Goal: Task Accomplishment & Management: Manage account settings

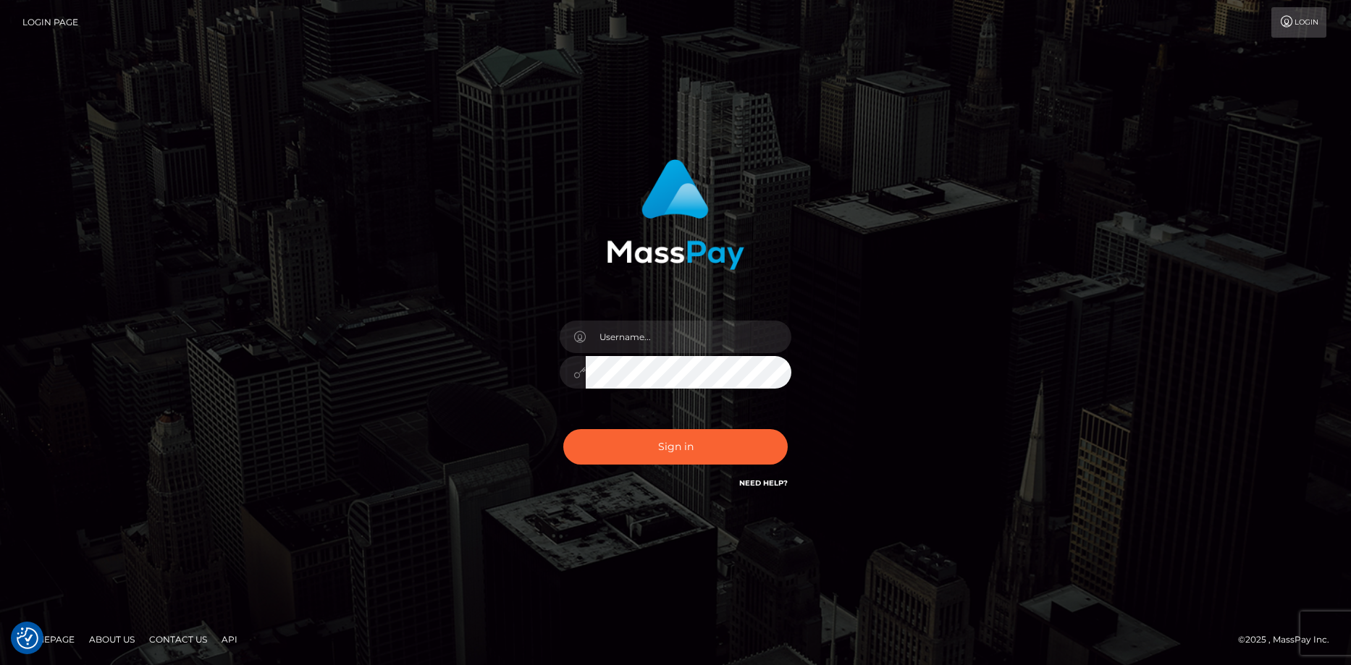
checkbox input "true"
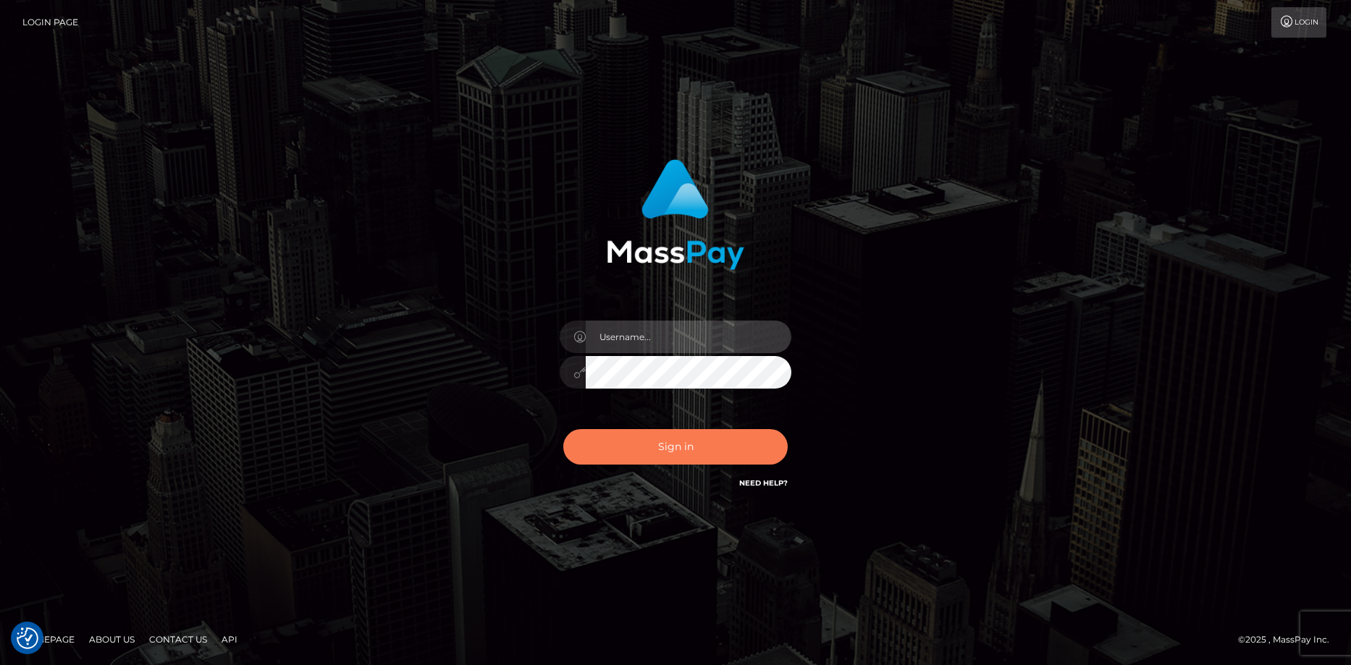
type input "Eduard Gavrilescu"
click at [696, 440] on button "Sign in" at bounding box center [675, 446] width 224 height 35
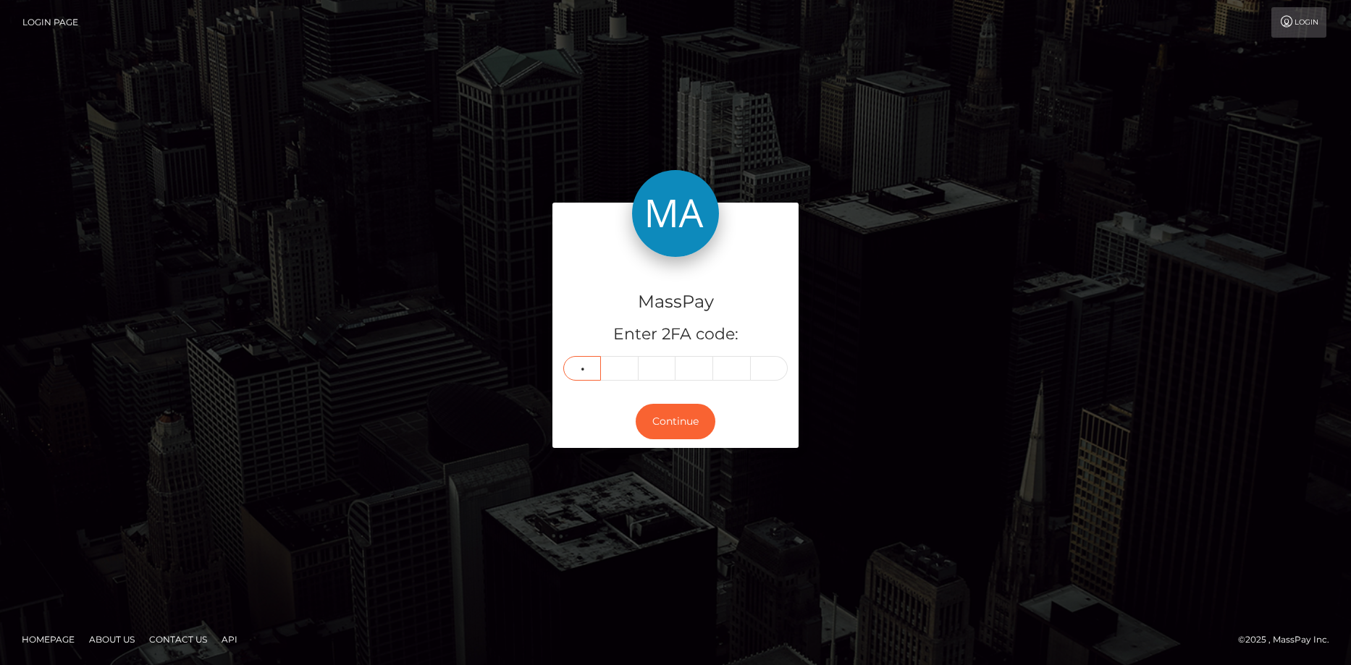
type input "7"
type input "3"
type input "2"
type input "8"
type input "2"
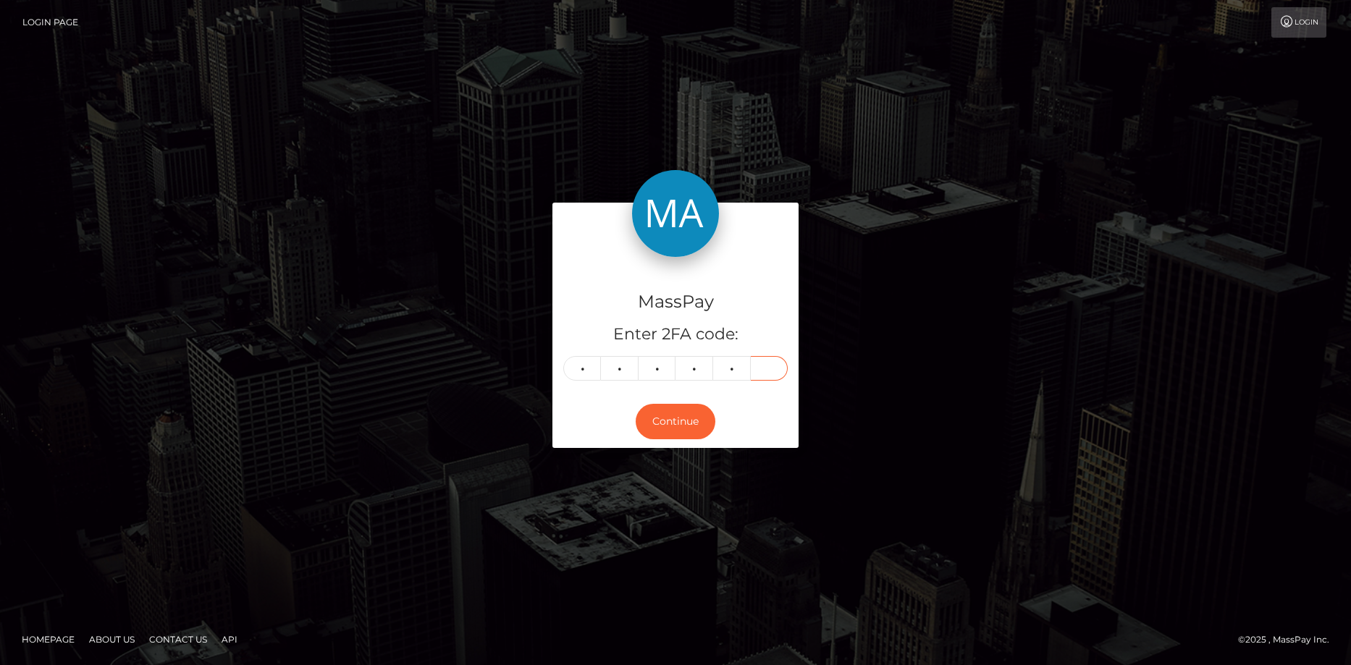
type input "0"
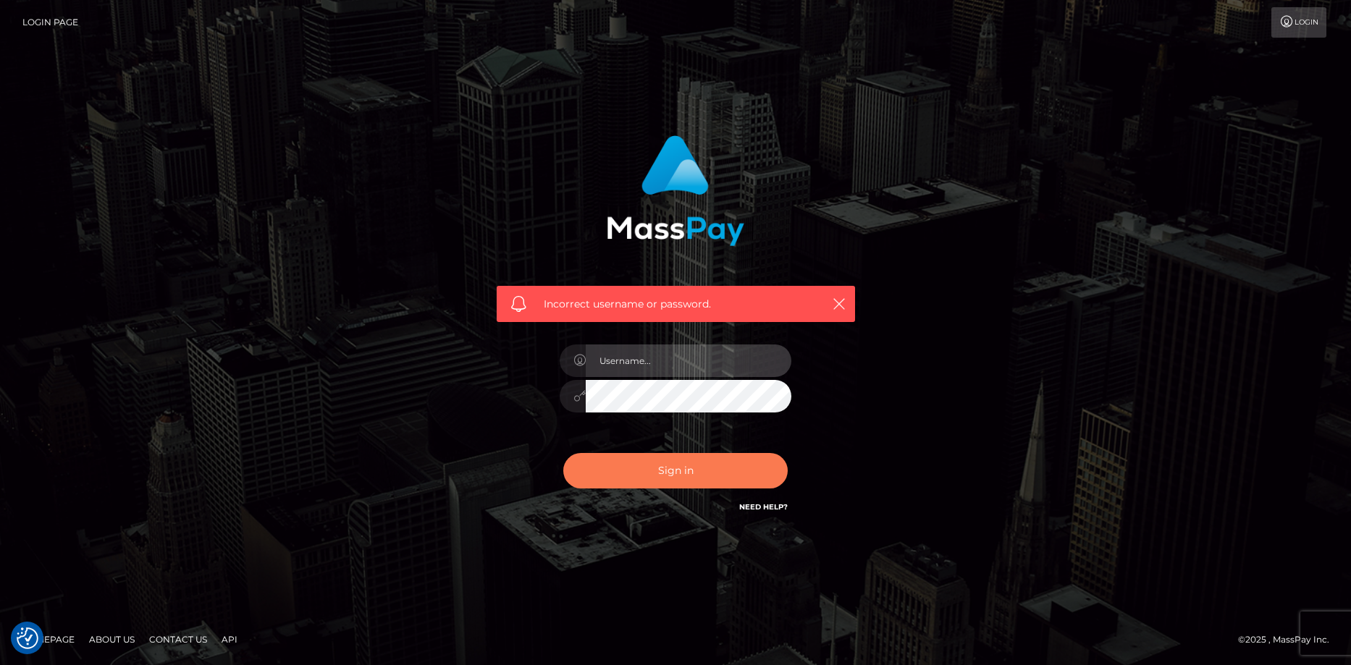
type input "[PERSON_NAME]"
click at [639, 467] on button "Sign in" at bounding box center [675, 470] width 224 height 35
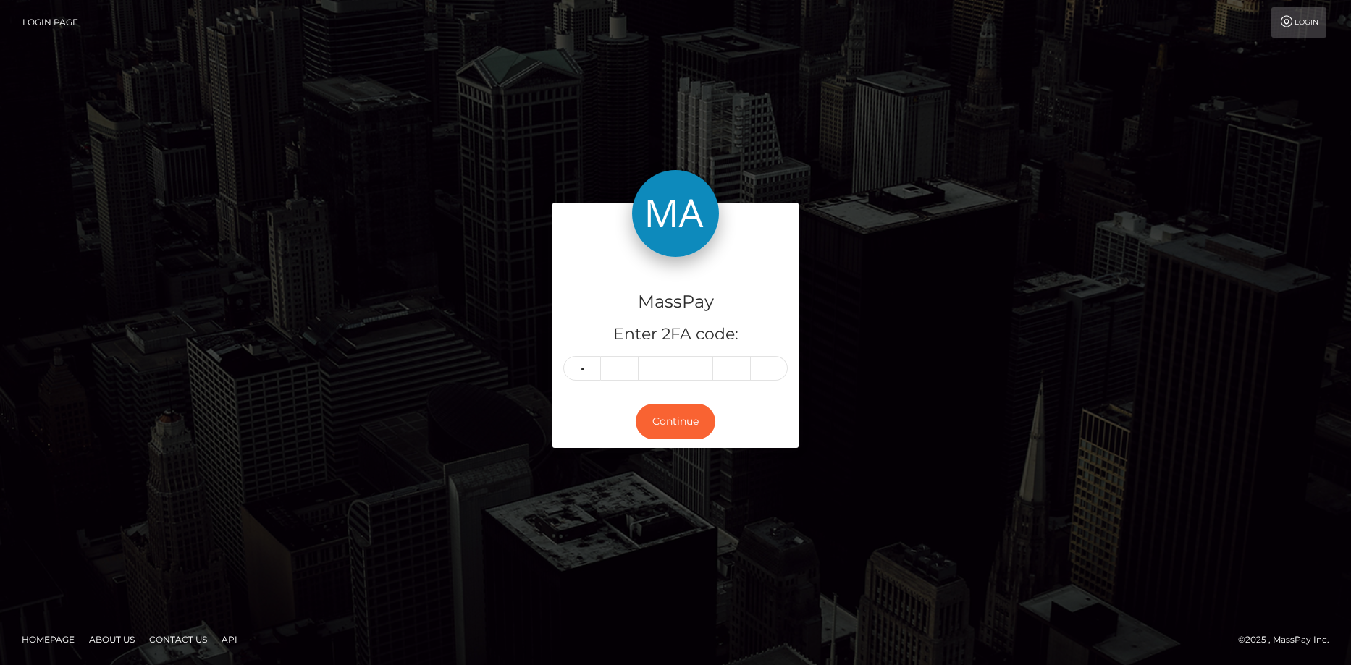
type input "7"
type input "2"
type input "3"
type input "8"
type input "2"
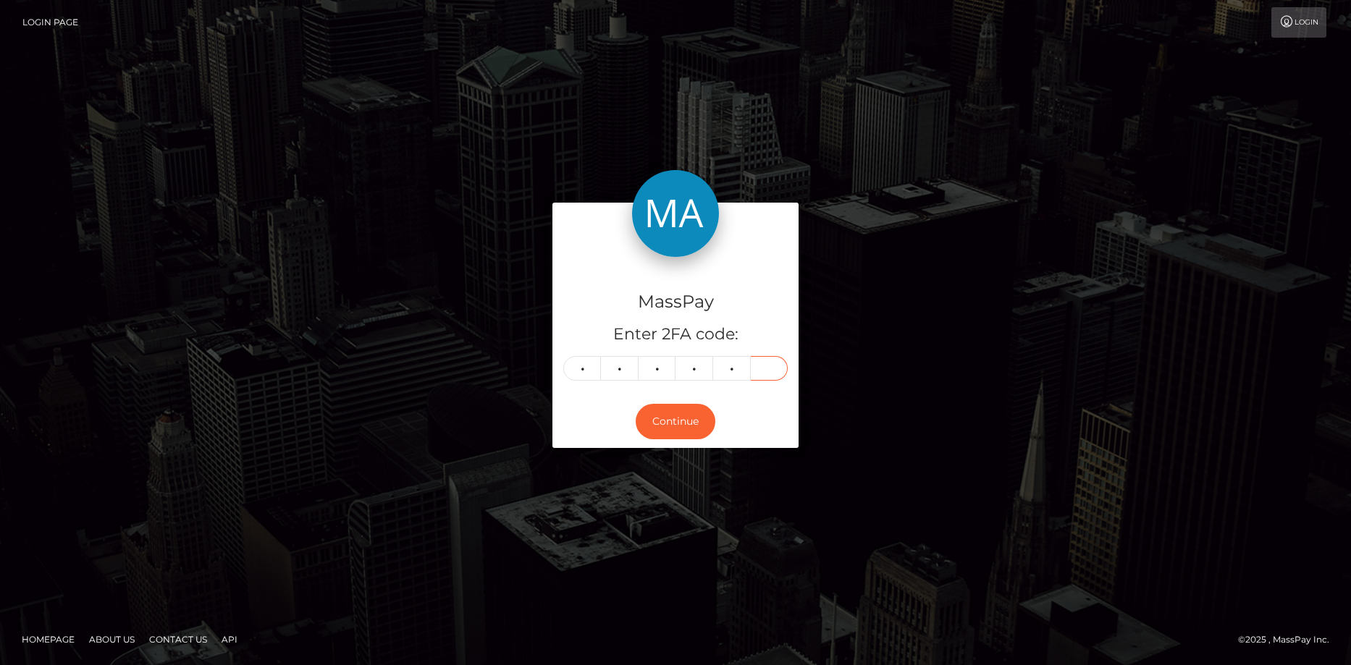
type input "0"
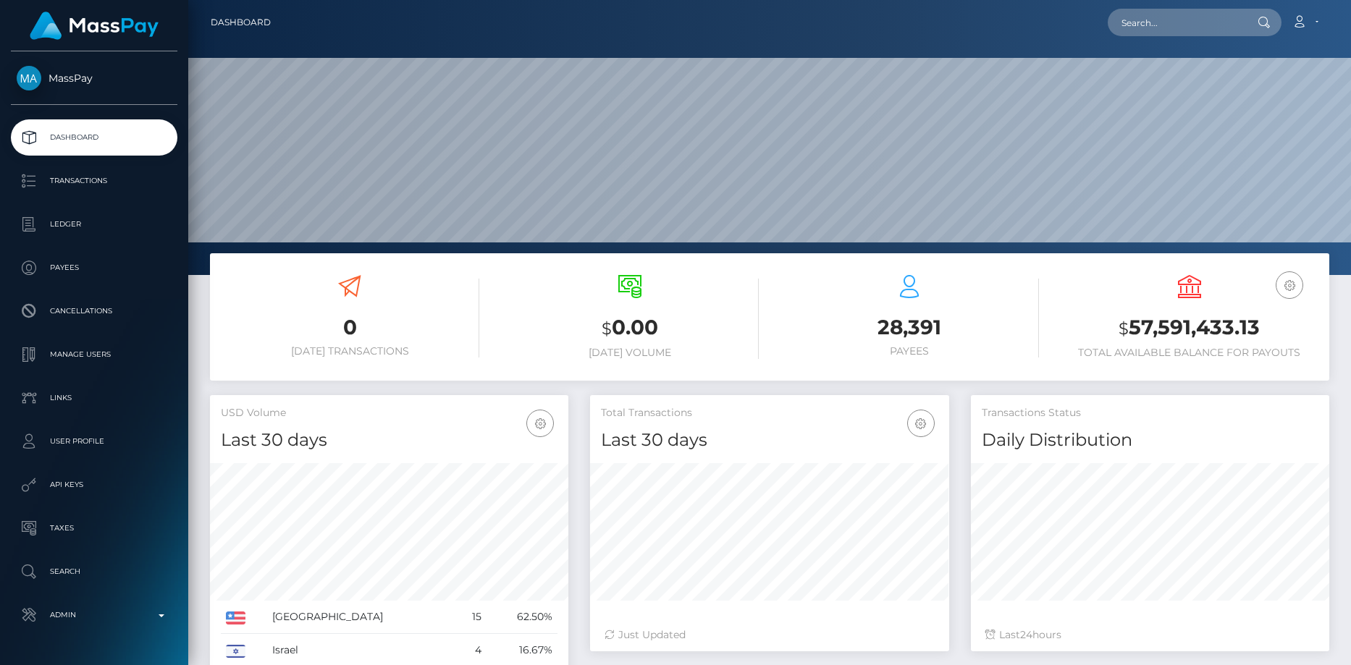
scroll to position [257, 359]
click at [1168, 23] on input "text" at bounding box center [1176, 23] width 136 height 28
paste input "poact_Xo2AfQSrrAlc"
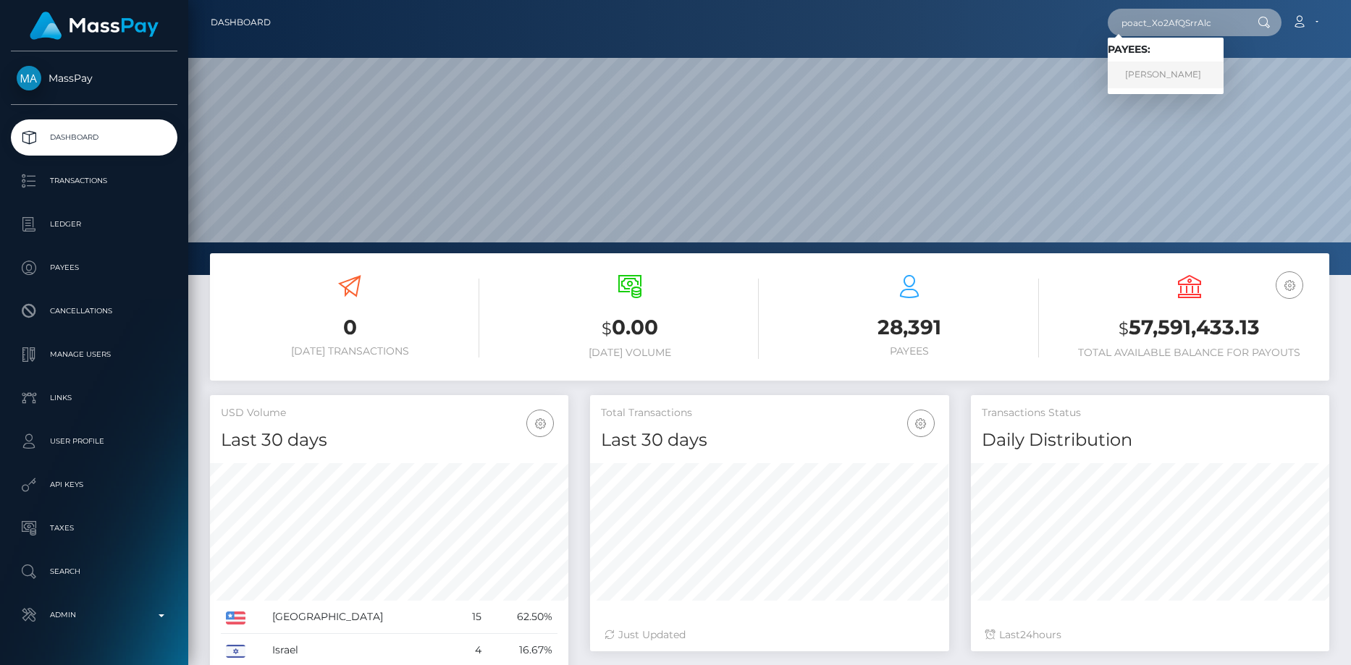
type input "poact_Xo2AfQSrrAlc"
click at [1168, 69] on link "Fares Raboudi" at bounding box center [1166, 75] width 116 height 27
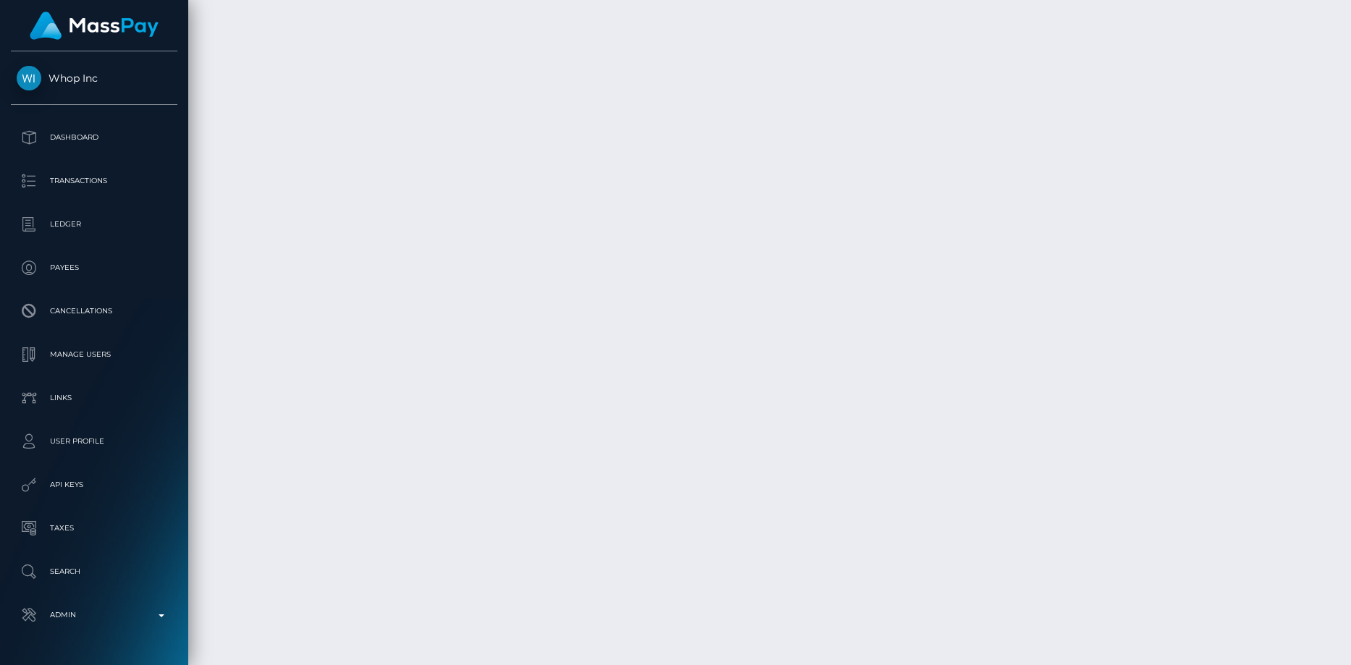
scroll to position [3758, 0]
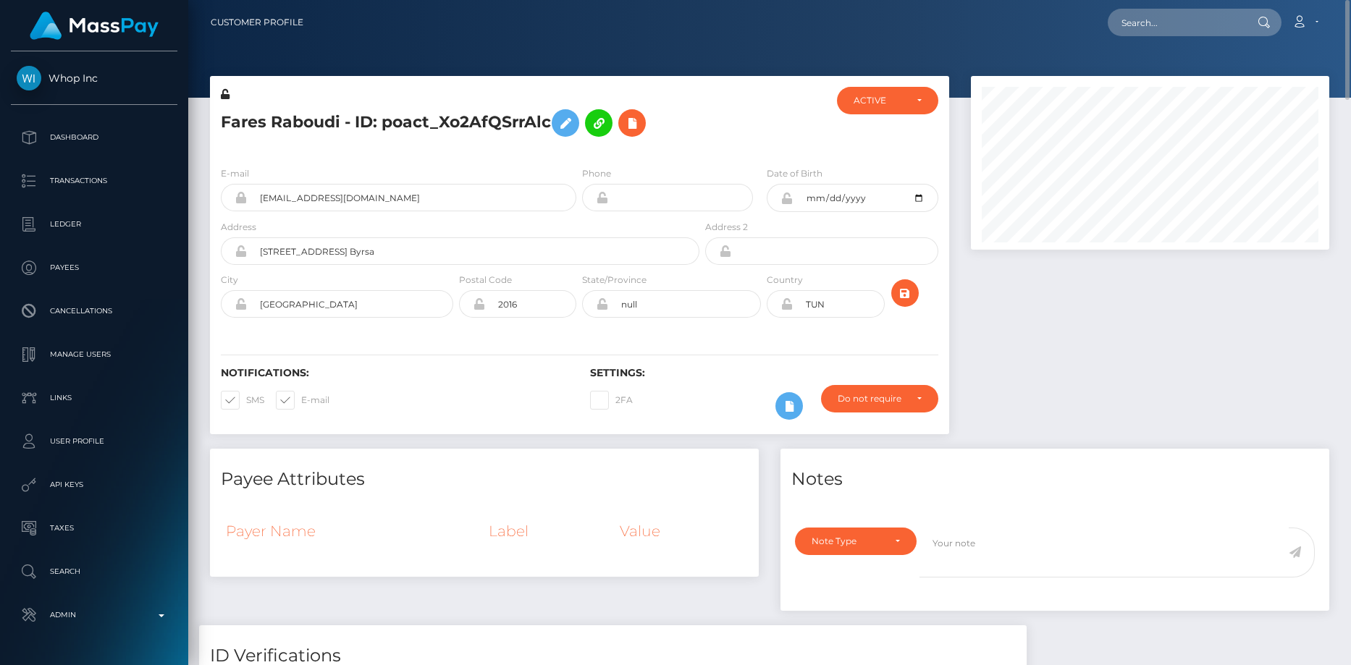
drag, startPoint x: 385, startPoint y: 119, endPoint x: 553, endPoint y: 104, distance: 168.7
click at [553, 104] on h5 "Fares Raboudi - ID: poact_Xo2AfQSrrAlc" at bounding box center [456, 123] width 471 height 42
click at [544, 105] on h5 "Fares Raboudi - ID: poact_Xo2AfQSrrAlc" at bounding box center [456, 123] width 471 height 42
click at [549, 106] on h5 "Fares Raboudi - ID: poact_Xo2AfQSrrAlc" at bounding box center [456, 123] width 471 height 42
copy h5 "poact_Xo2AfQSrrAlc"
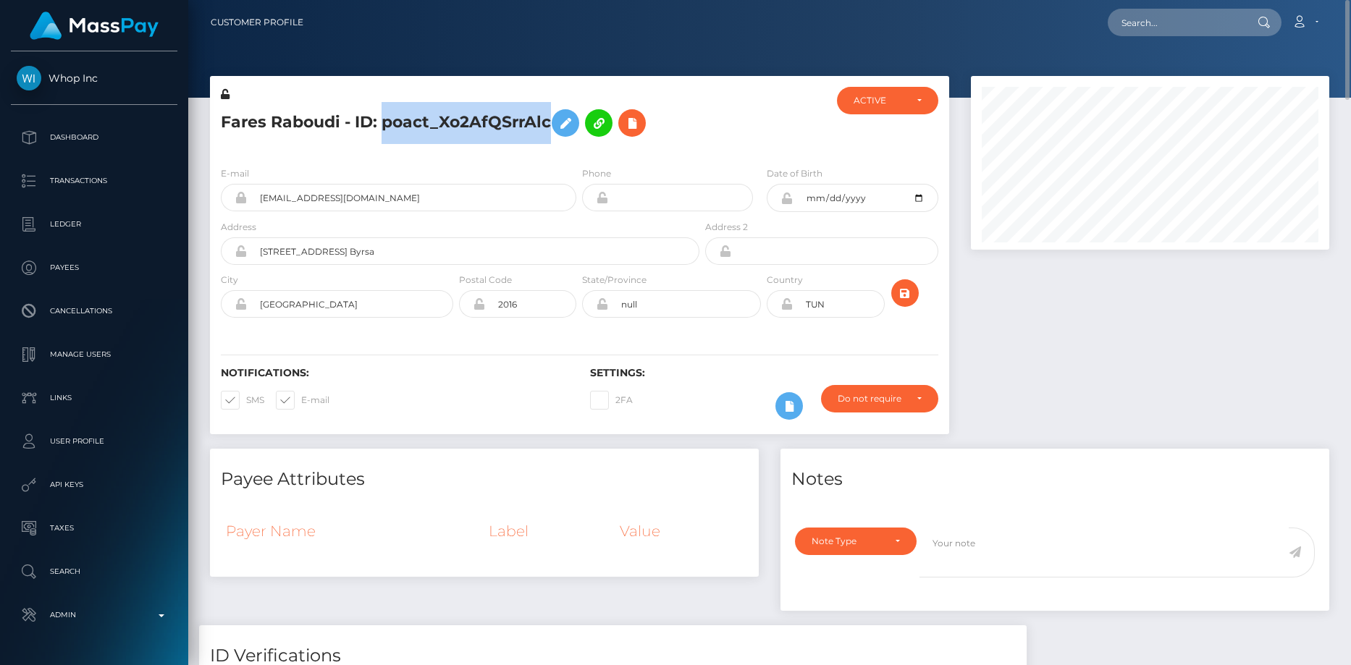
click at [393, 135] on h5 "Fares Raboudi - ID: poact_Xo2AfQSrrAlc" at bounding box center [456, 123] width 471 height 42
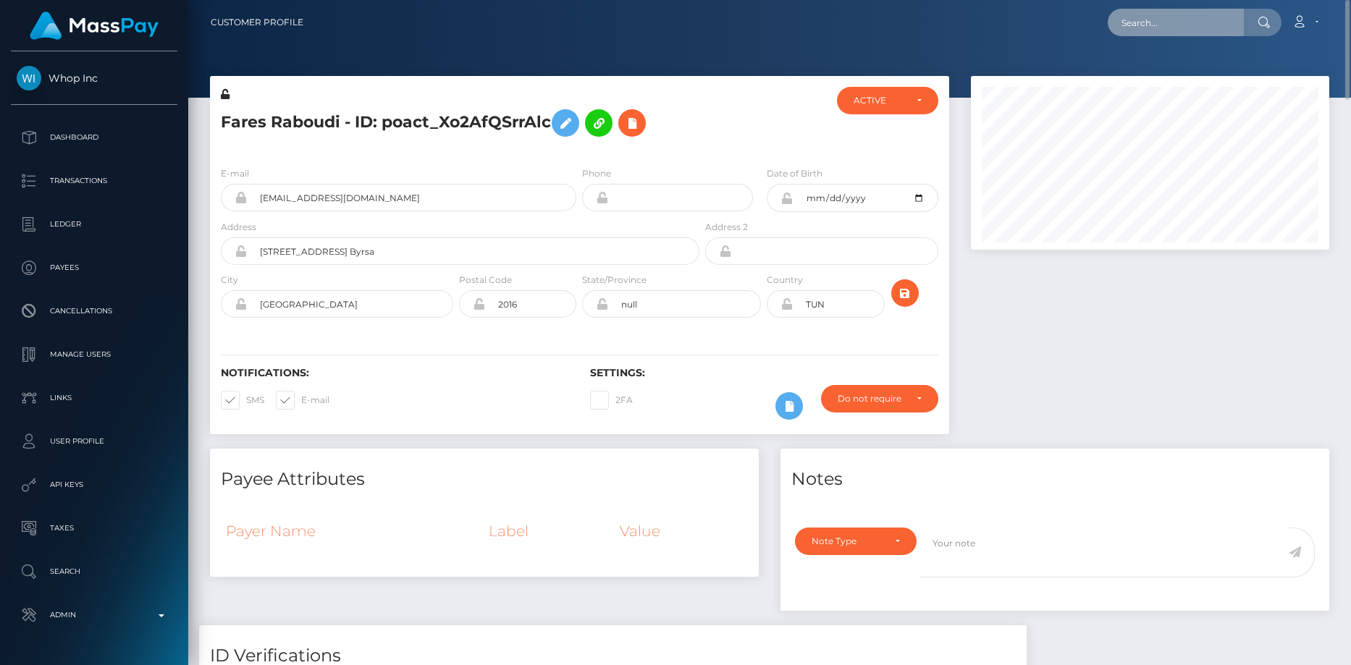
click at [1177, 35] on input "text" at bounding box center [1176, 23] width 136 height 28
paste input "poact_Kjxq1fpK9f0m"
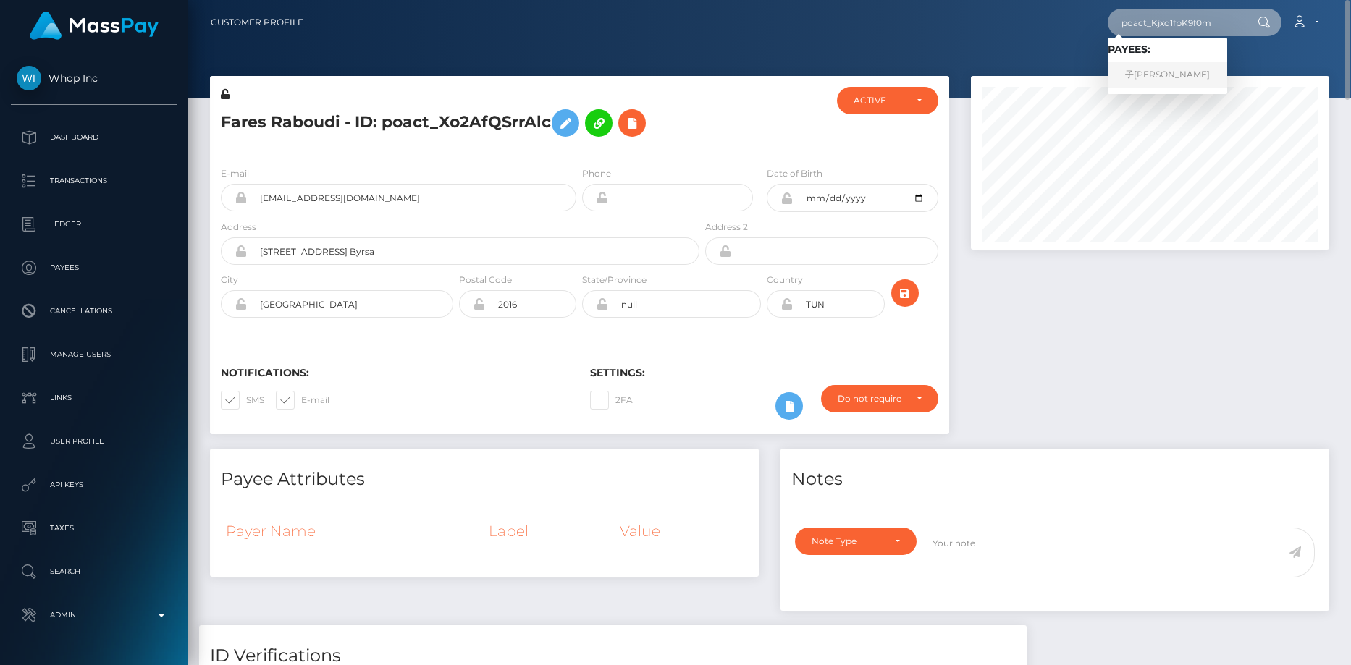
type input "poact_Kjxq1fpK9f0m"
click at [1159, 72] on link "子若 裴" at bounding box center [1167, 75] width 119 height 27
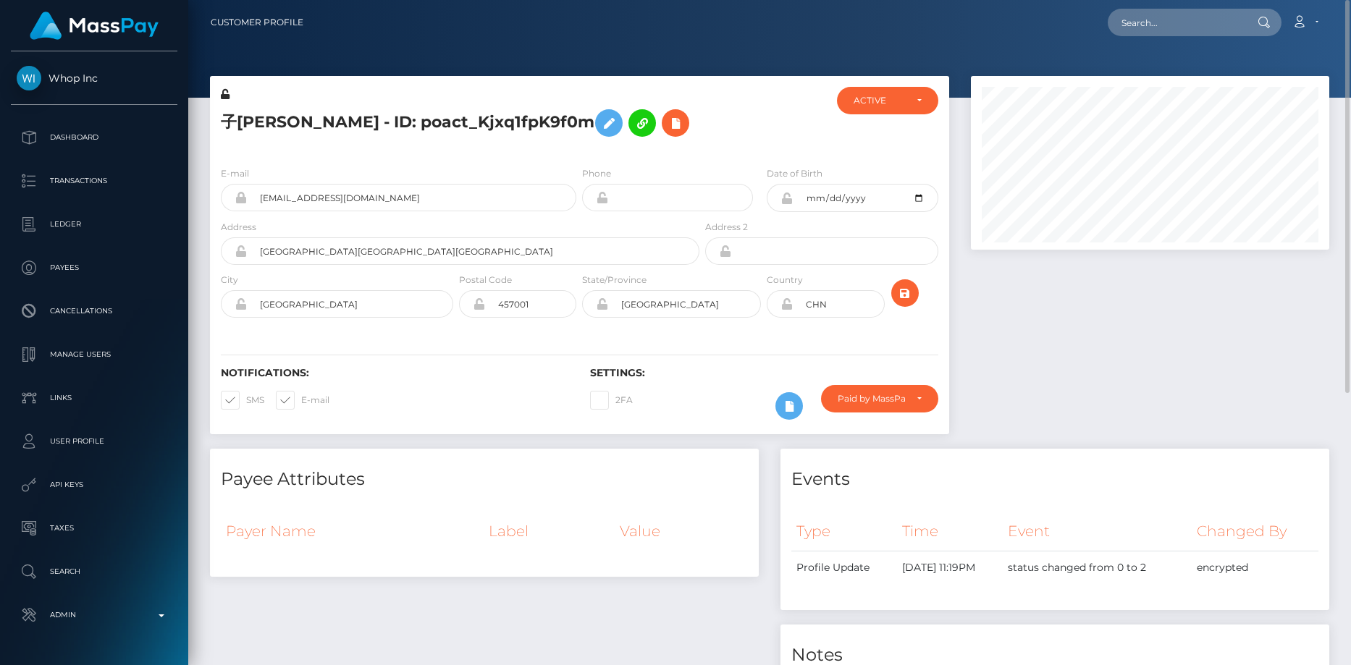
click at [618, 111] on h5 "子若 裴 - ID: poact_Kjxq1fpK9f0m" at bounding box center [456, 123] width 471 height 42
click at [667, 121] on icon at bounding box center [675, 123] width 17 height 18
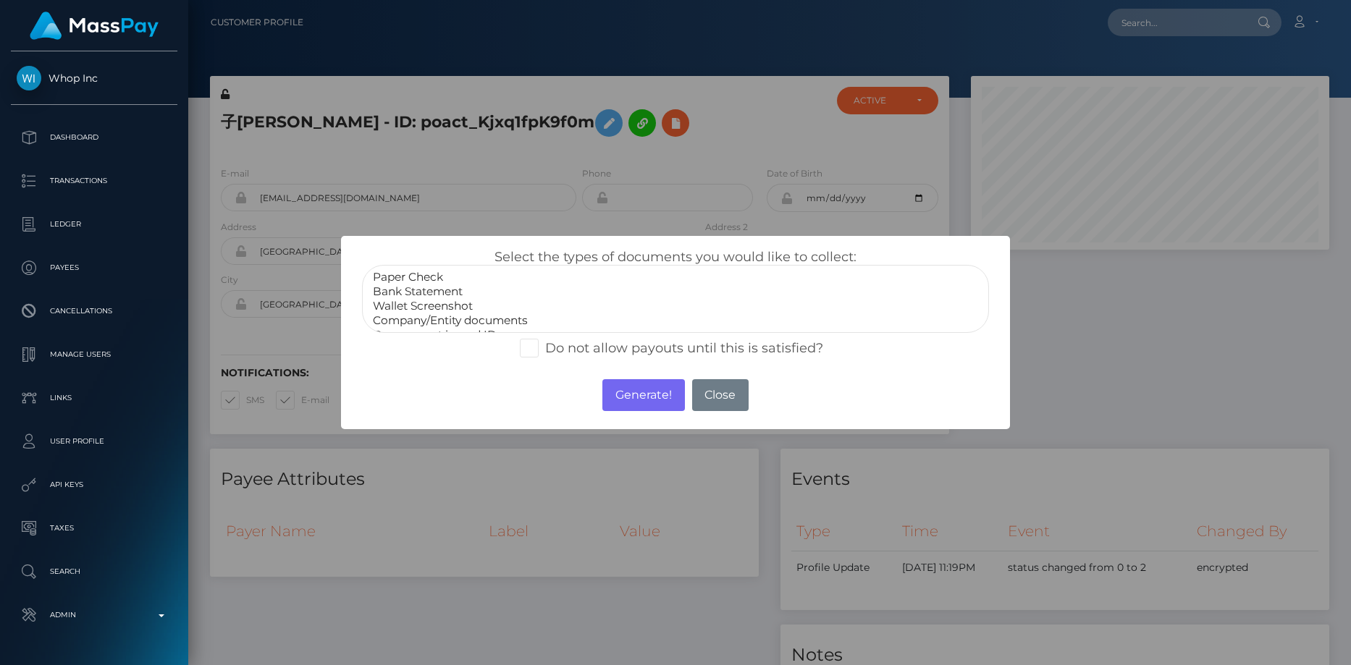
scroll to position [29, 0]
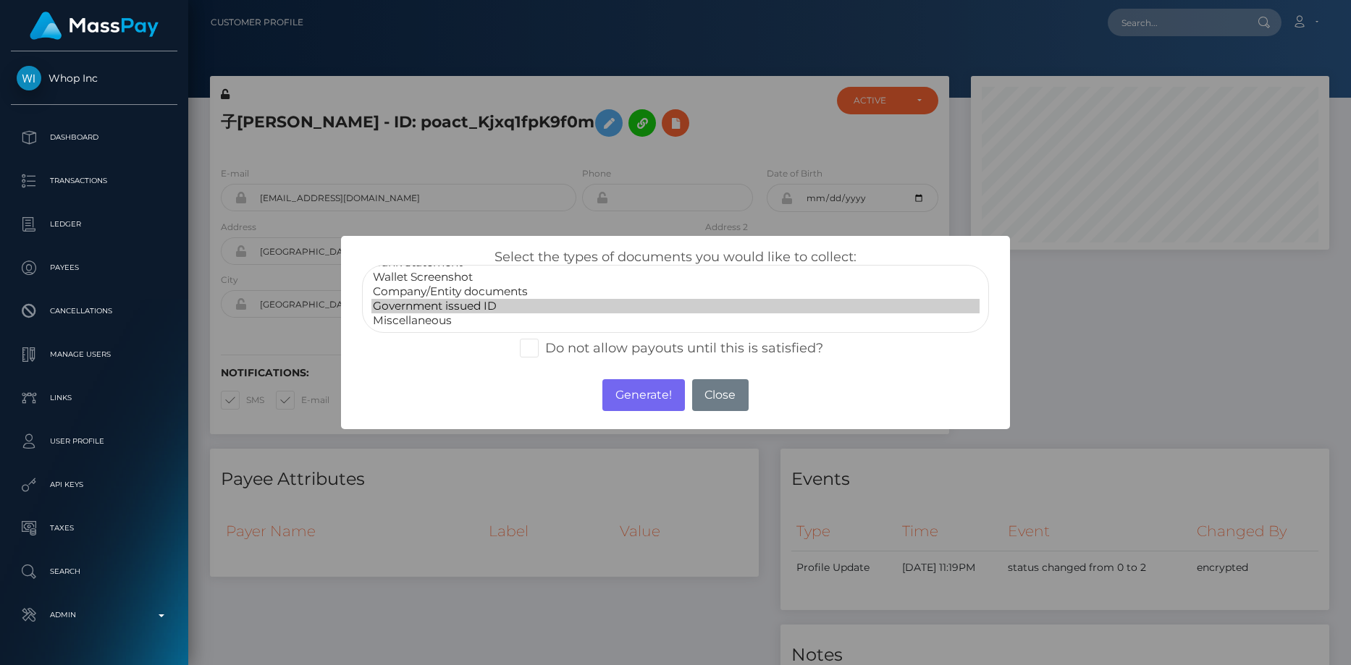
click at [444, 301] on option "Government issued ID" at bounding box center [675, 306] width 609 height 14
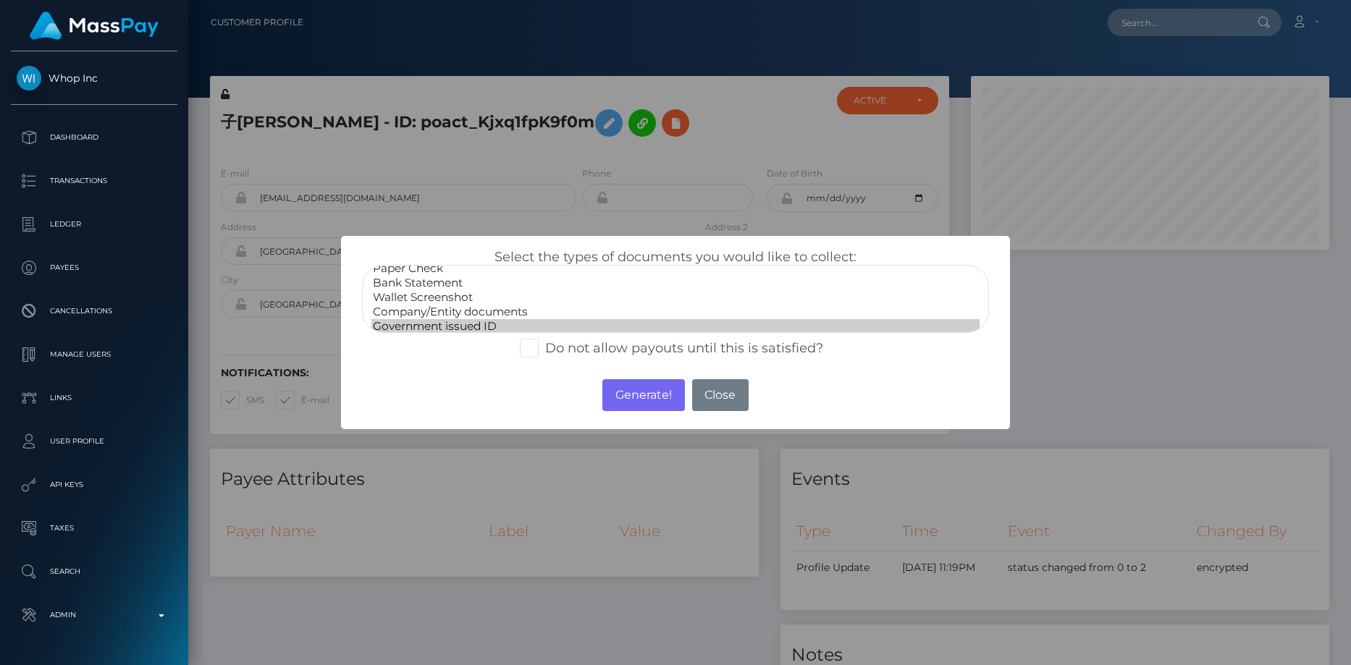
scroll to position [0, 0]
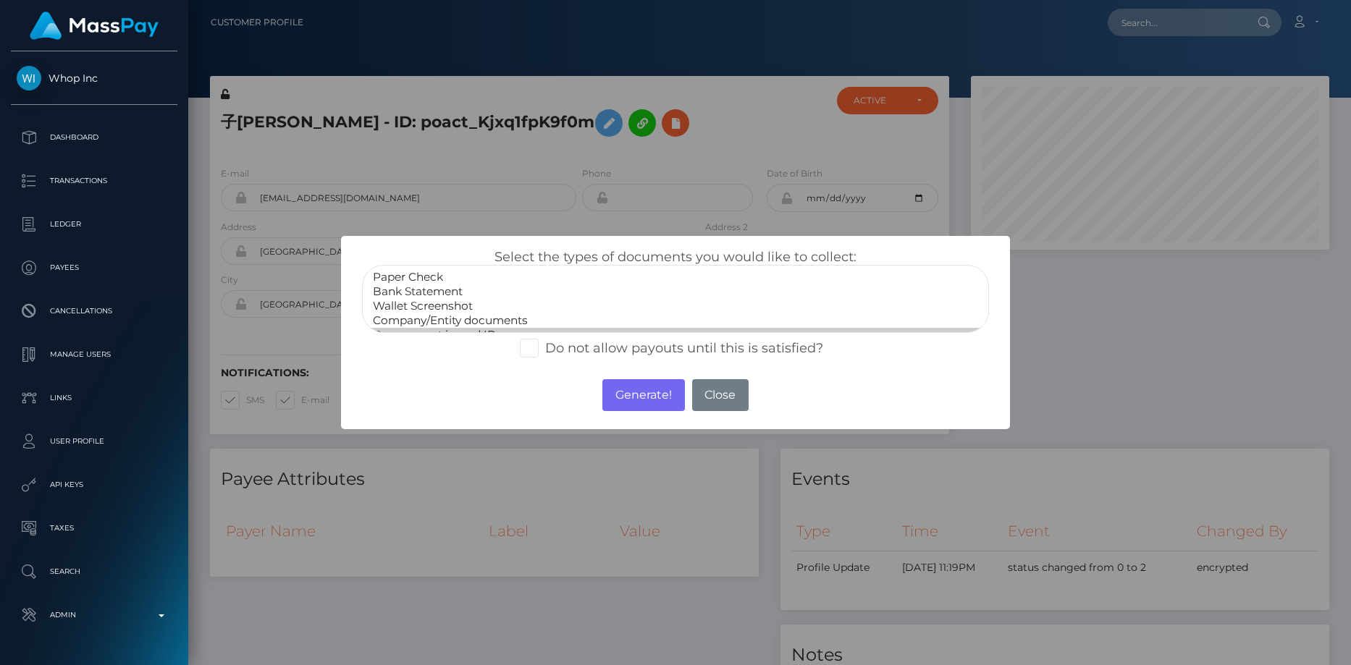
click at [481, 291] on option "Bank Statement" at bounding box center [675, 291] width 609 height 14
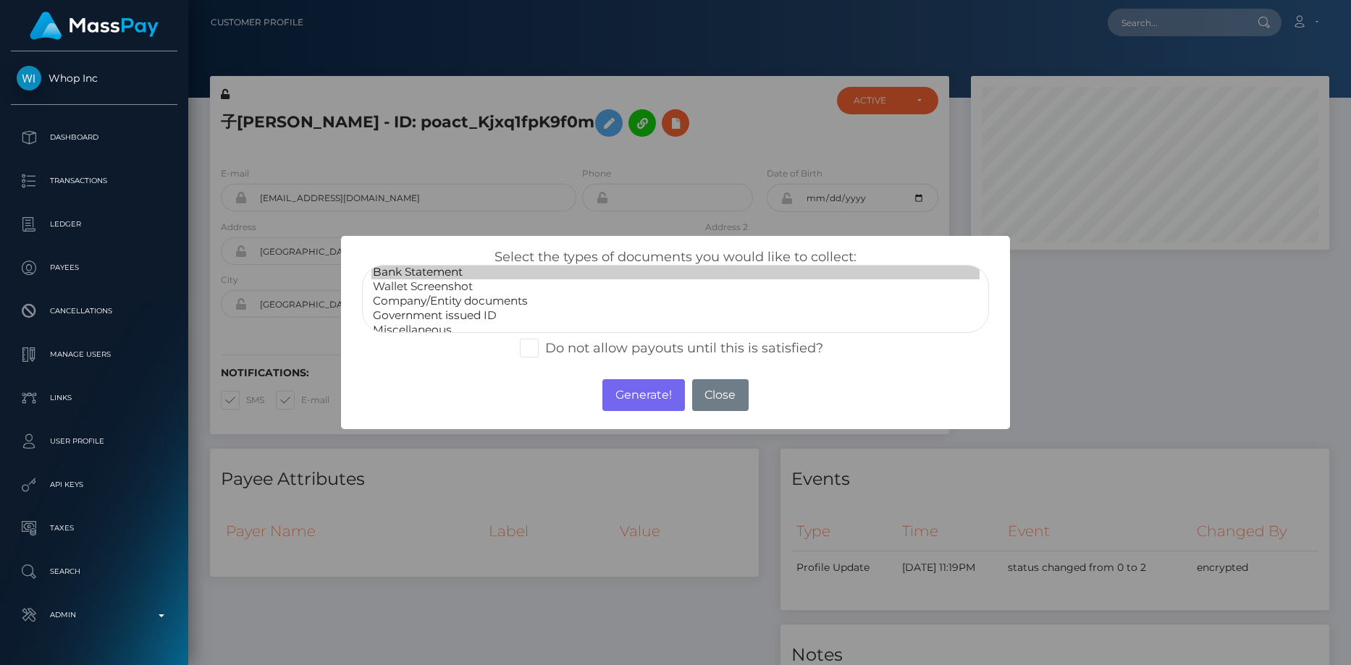
scroll to position [29, 0]
select select "Government issued ID"
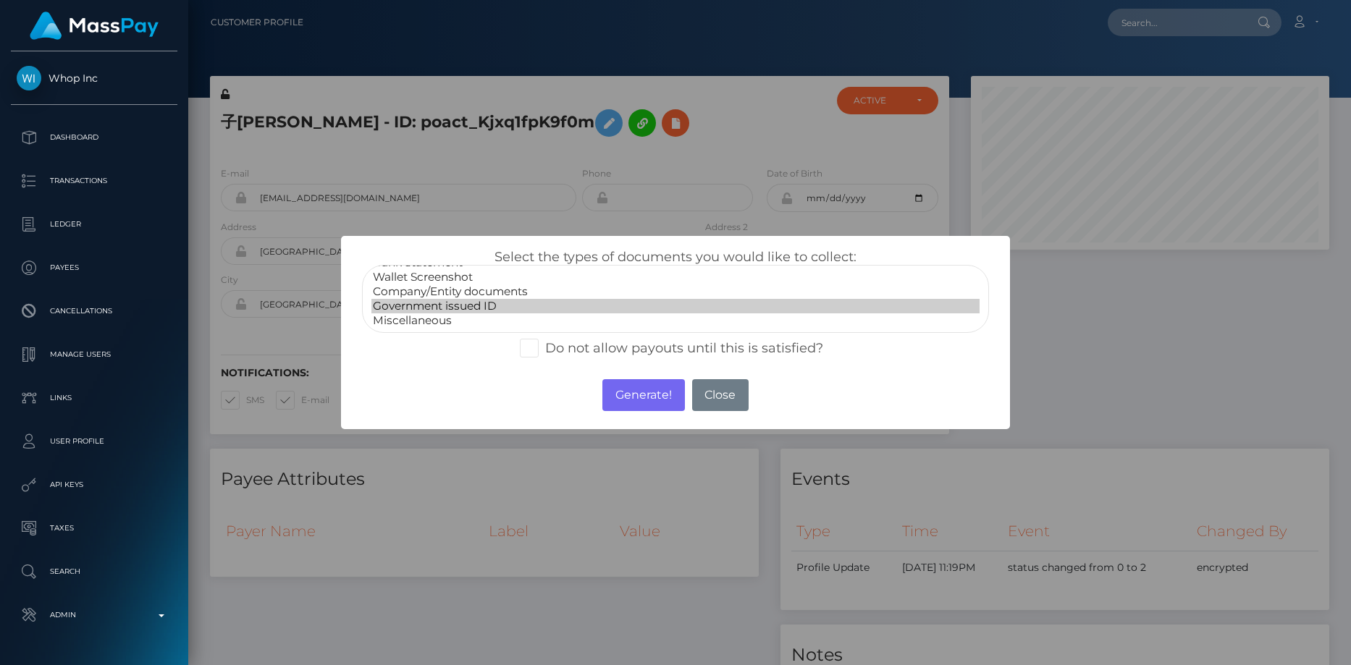
click at [469, 305] on option "Government issued ID" at bounding box center [675, 306] width 609 height 14
click at [625, 395] on button "Generate!" at bounding box center [643, 395] width 82 height 32
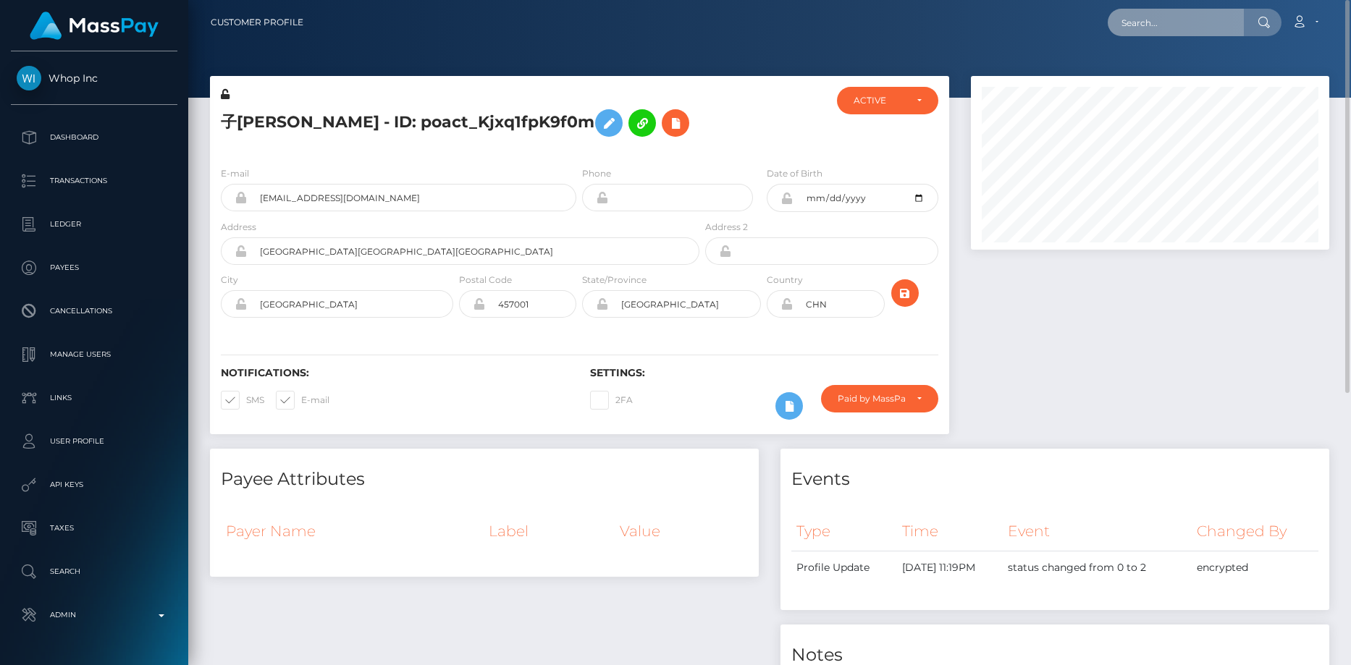
click at [1152, 23] on input "text" at bounding box center [1176, 23] width 136 height 28
paste input "poact_8mIJsyF4jD84"
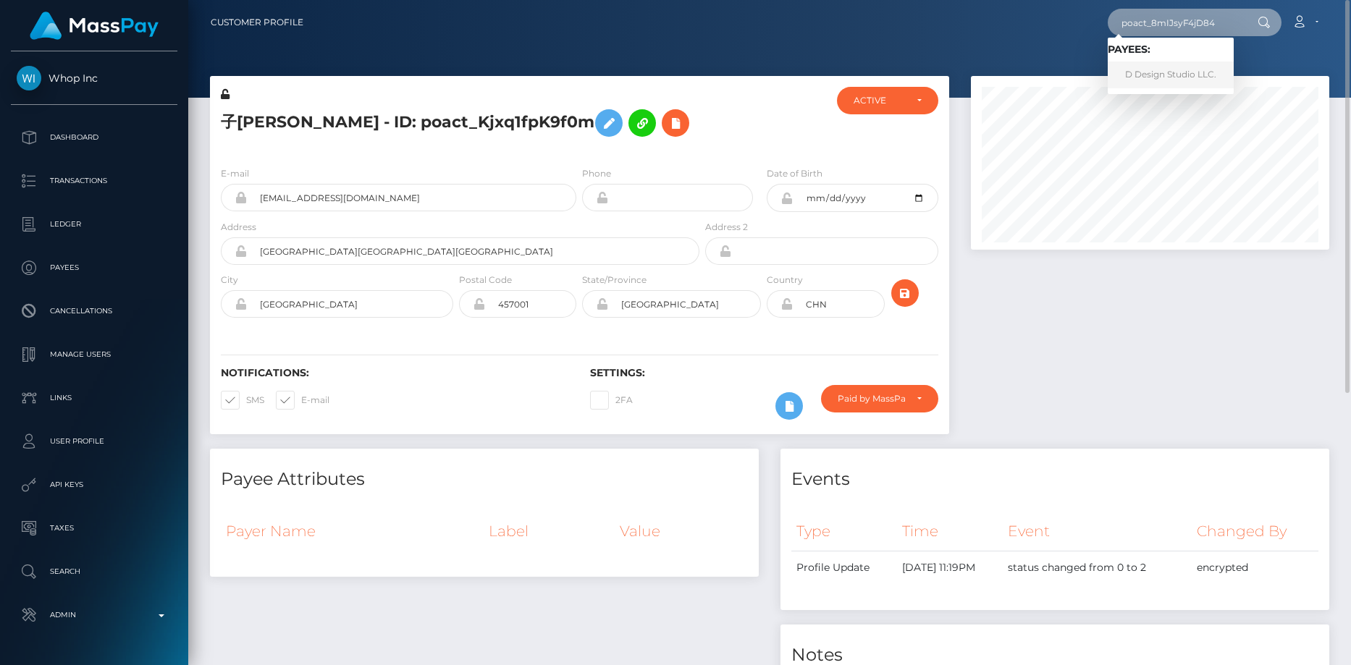
type input "poact_8mIJsyF4jD84"
click at [1162, 73] on link "D Design Studio LLC." at bounding box center [1171, 75] width 126 height 27
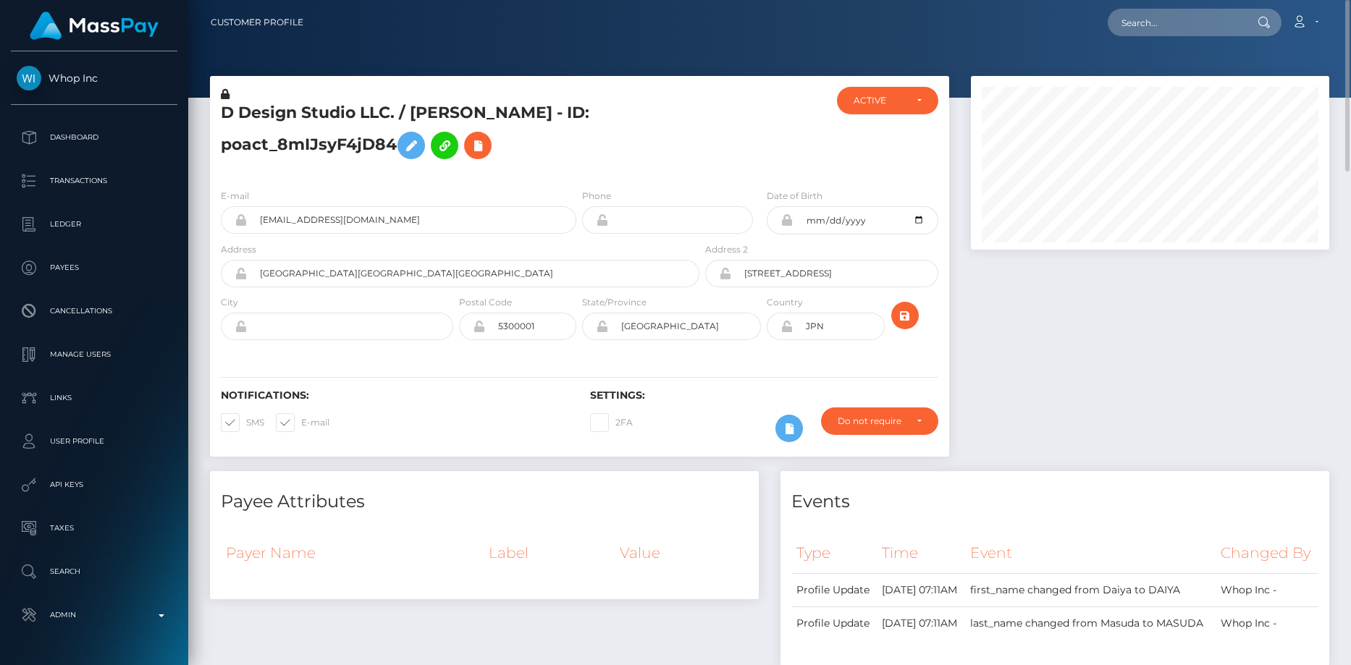
click at [359, 109] on h5 "D Design Studio LLC. / DAIYA MASUDA - ID: poact_8mIJsyF4jD84" at bounding box center [456, 134] width 471 height 64
copy h5 "D Design Studio LLC. / DAIYA MASUDA - ID: poact_8mIJsyF4jD84"
click at [1142, 17] on input "text" at bounding box center [1176, 23] width 136 height 28
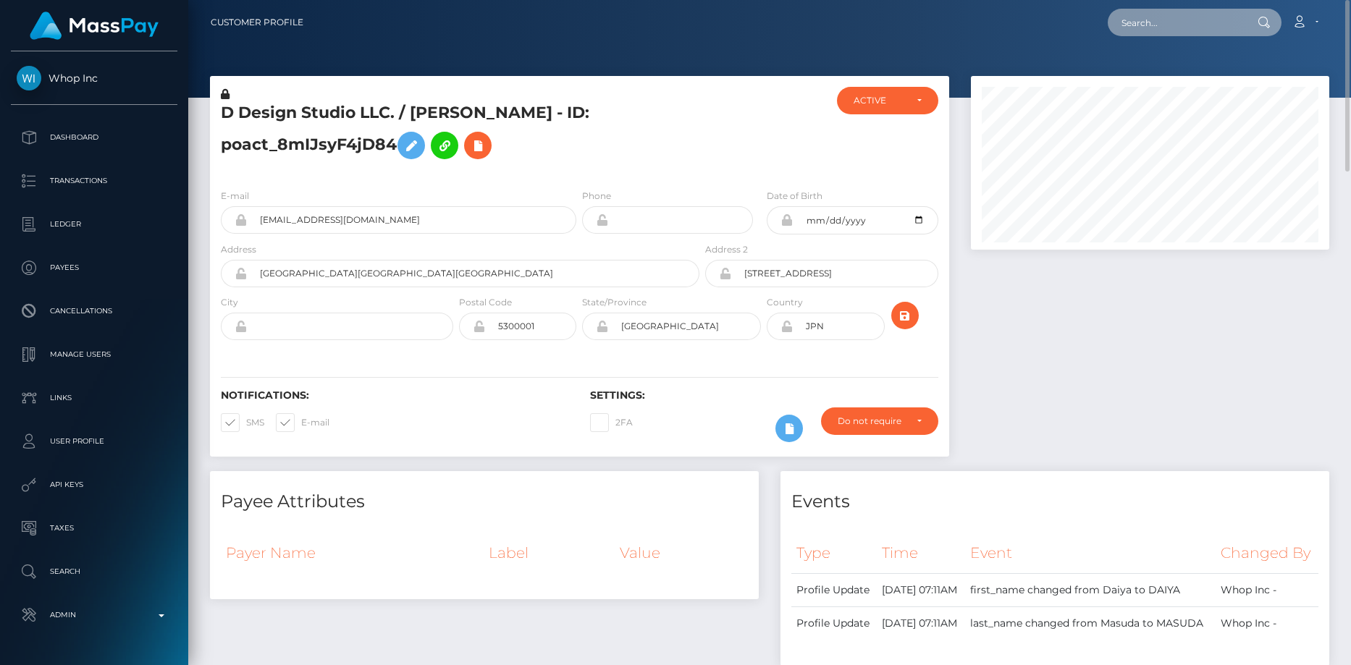
paste input "poact_RFdygN5x1p70"
type input "poact_RFdygN5x1p70"
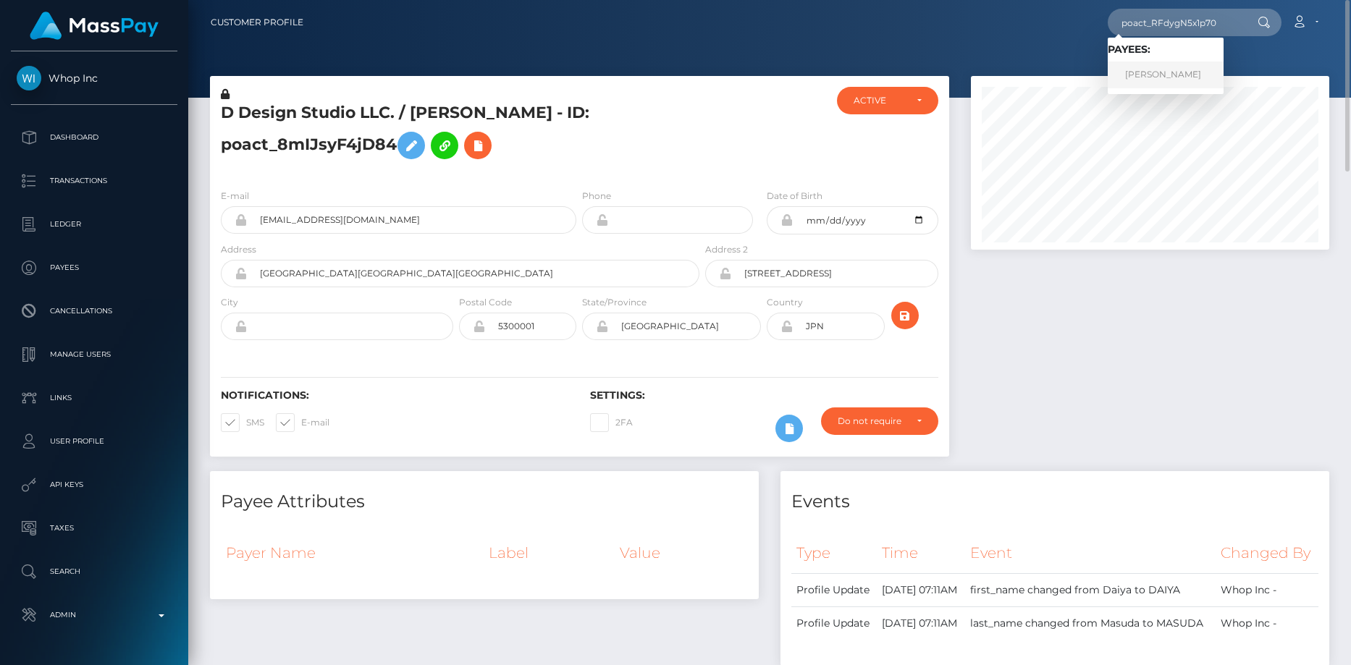
click at [1159, 69] on link "BRIAN MUTINDA NZIOKA Mutinda" at bounding box center [1166, 75] width 116 height 27
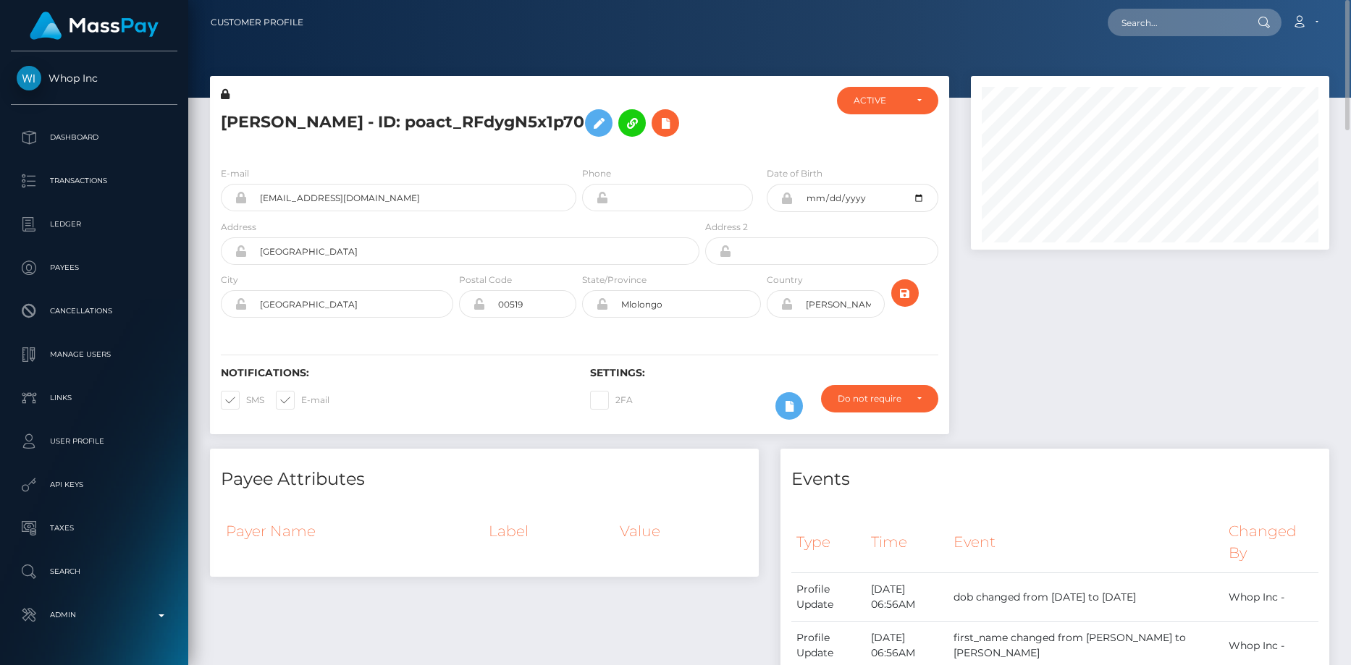
click at [270, 109] on h5 "[PERSON_NAME] - ID: poact_RFdygN5x1p70" at bounding box center [456, 123] width 471 height 42
copy h5 "[PERSON_NAME] - ID: poact_RFdygN5x1p70"
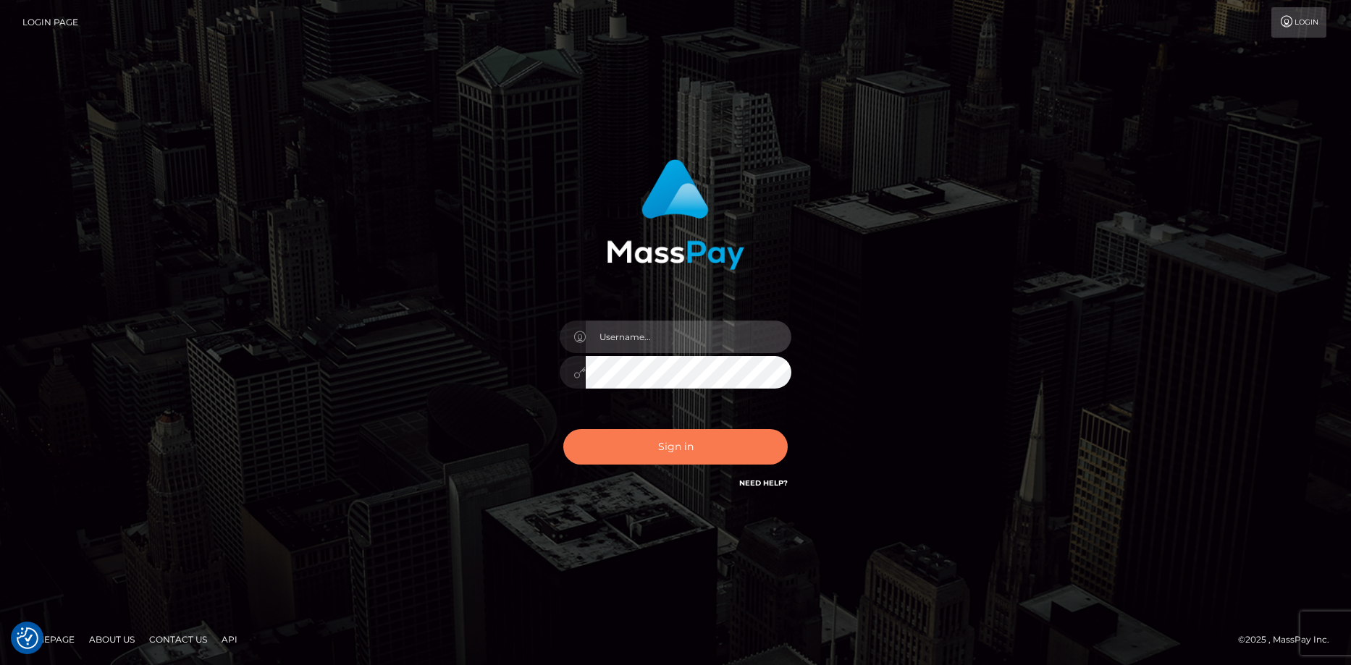
type input "Eduard Gavrilescu"
click at [630, 443] on button "Sign in" at bounding box center [675, 446] width 224 height 35
type input "[PERSON_NAME]"
click at [642, 452] on button "Sign in" at bounding box center [675, 446] width 224 height 35
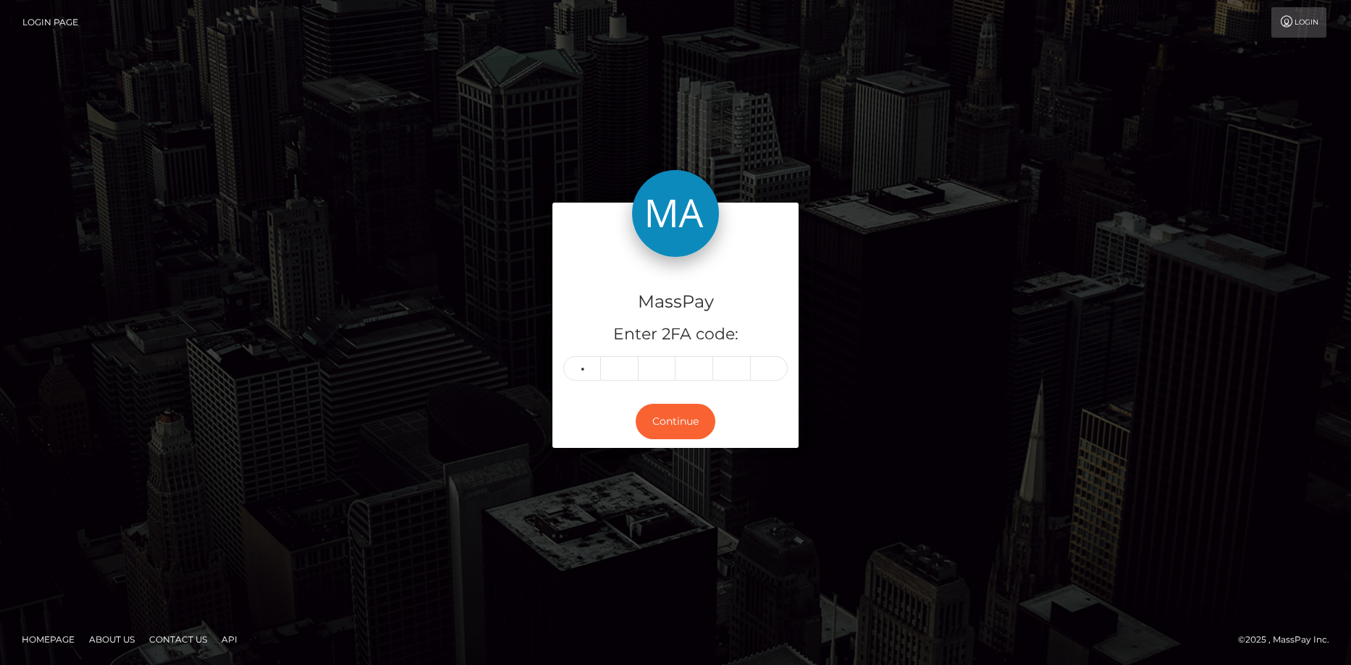
type input "4"
type input "7"
type input "9"
type input "7"
type input "5"
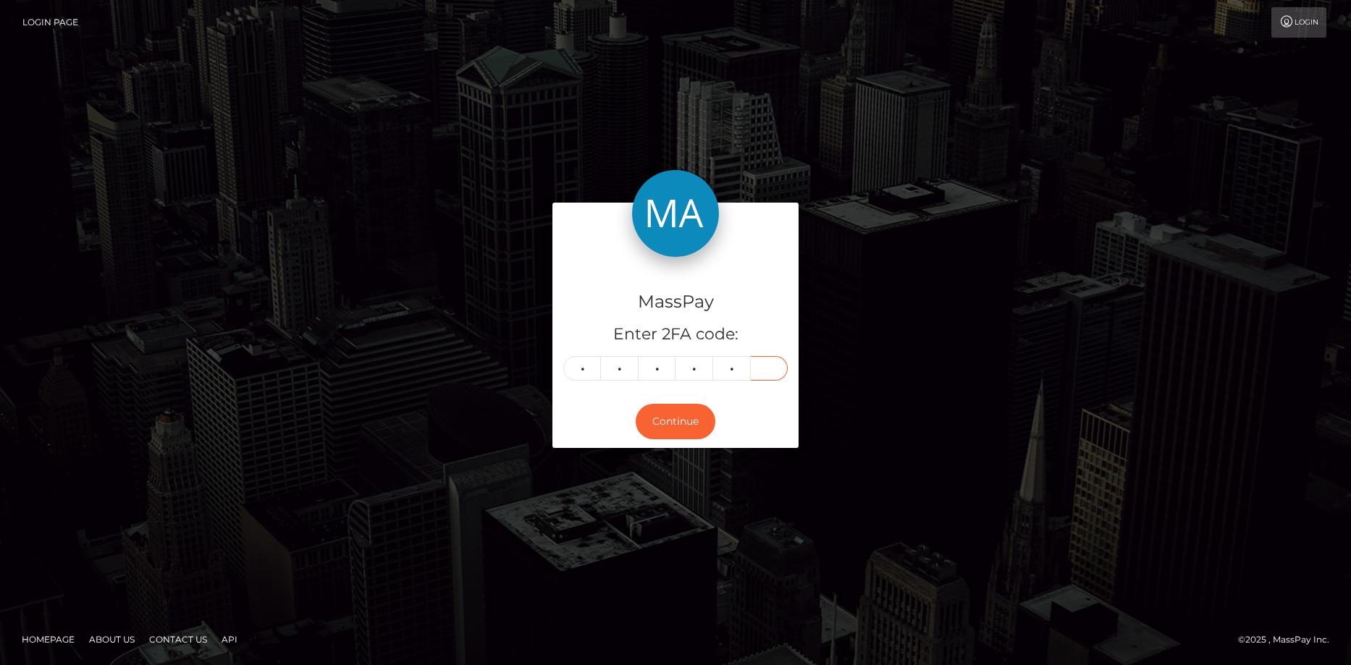
type input "2"
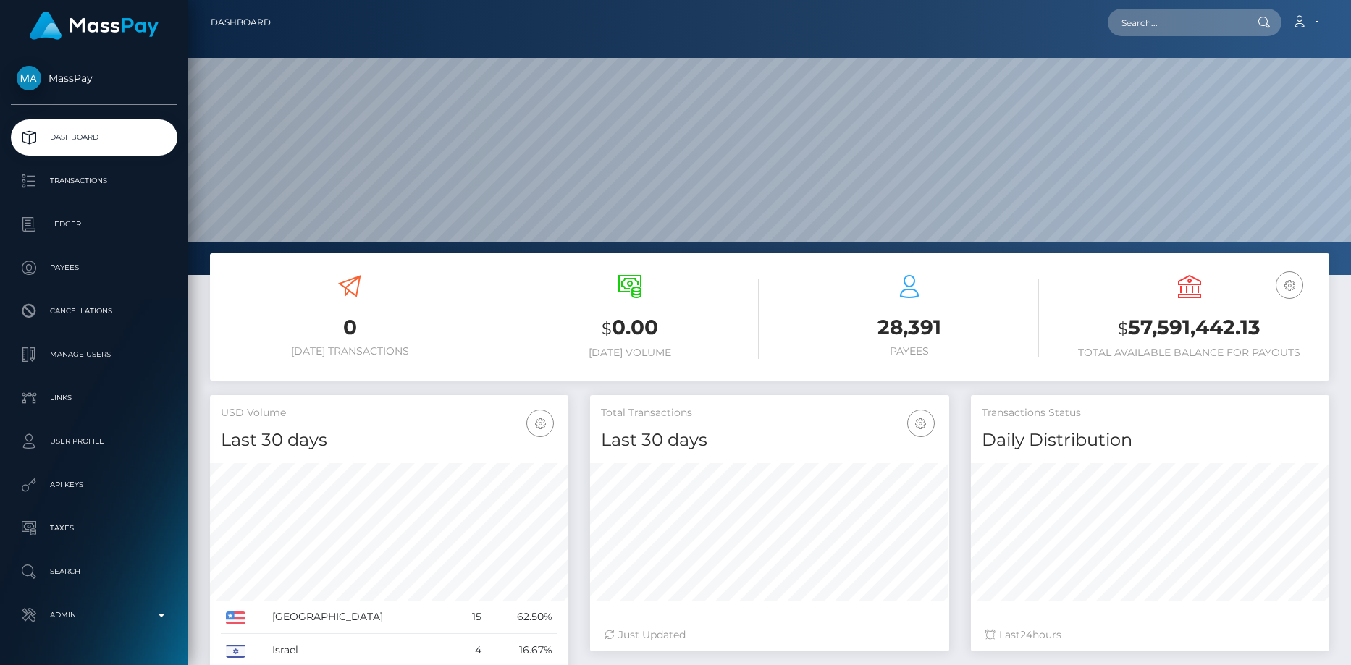
scroll to position [257, 359]
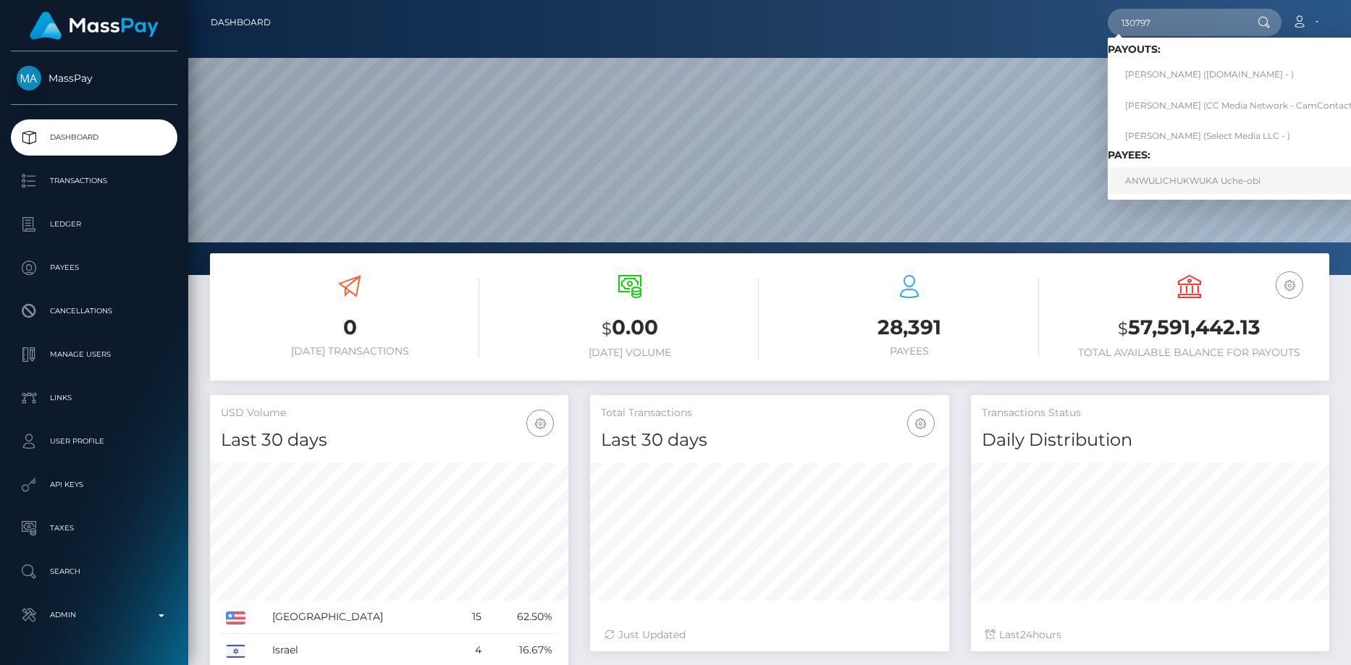
type input "130797"
click at [1163, 182] on link "ANWULICHUKWUKA Uche-obi" at bounding box center [1242, 180] width 269 height 27
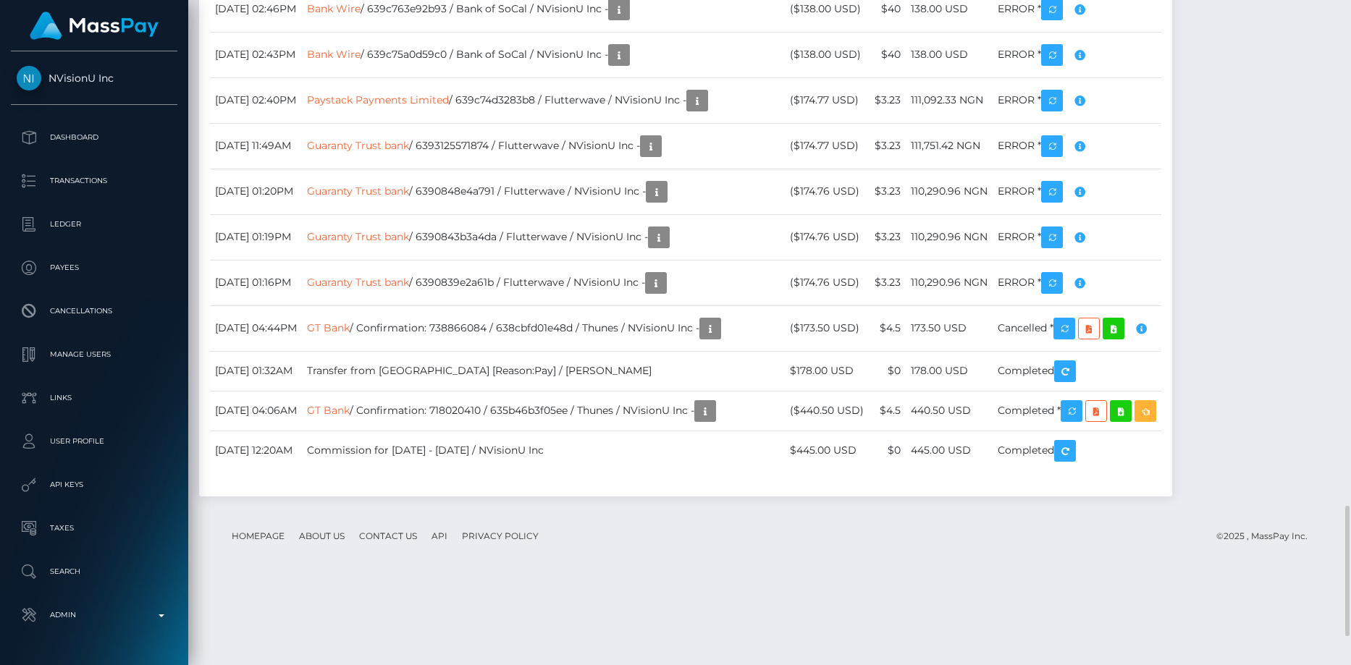
scroll to position [2569, 0]
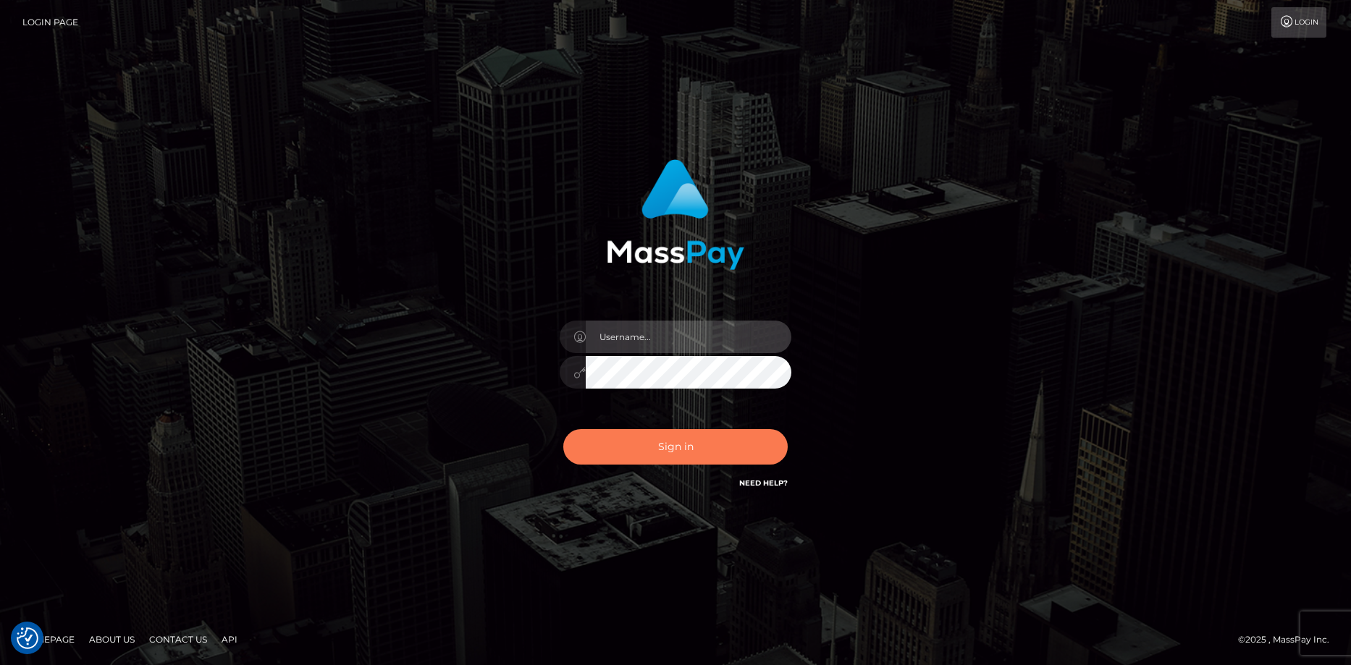
type input "[PERSON_NAME]"
click at [672, 447] on button "Sign in" at bounding box center [675, 446] width 224 height 35
type input "Eduard Gavrilescu"
click at [672, 447] on button "Sign in" at bounding box center [675, 446] width 224 height 35
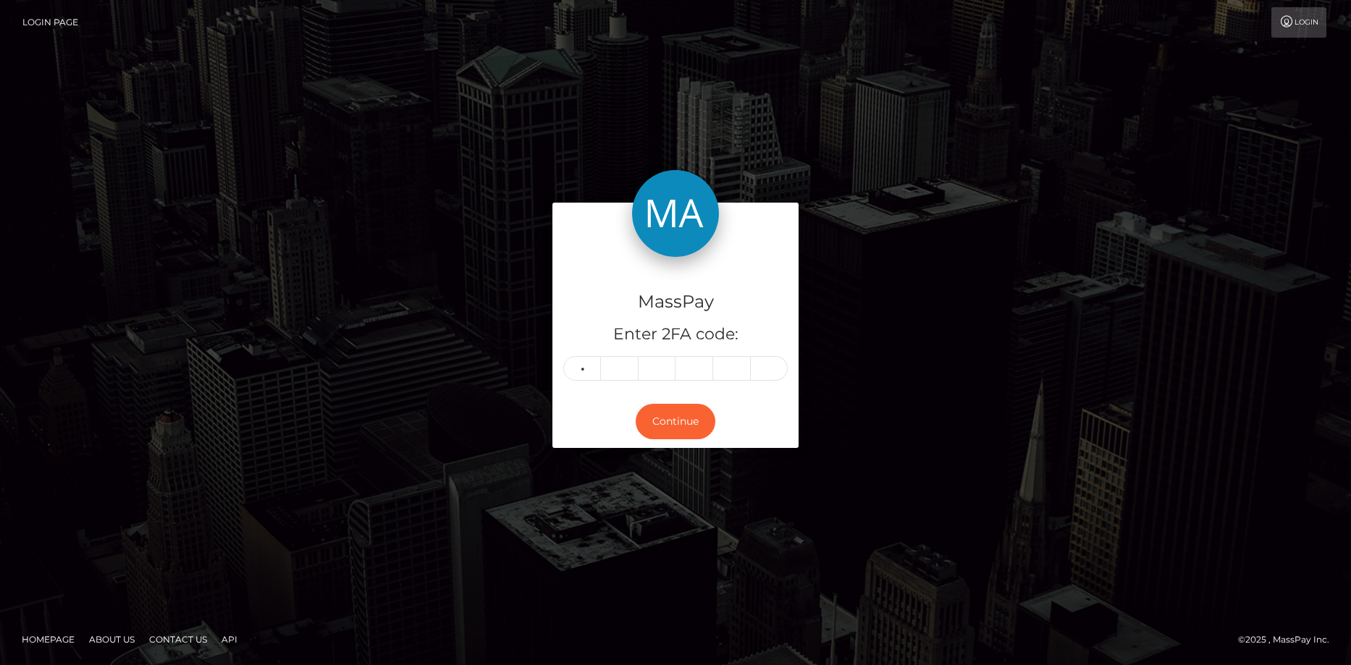
type input "0"
type input "2"
type input "5"
type input "3"
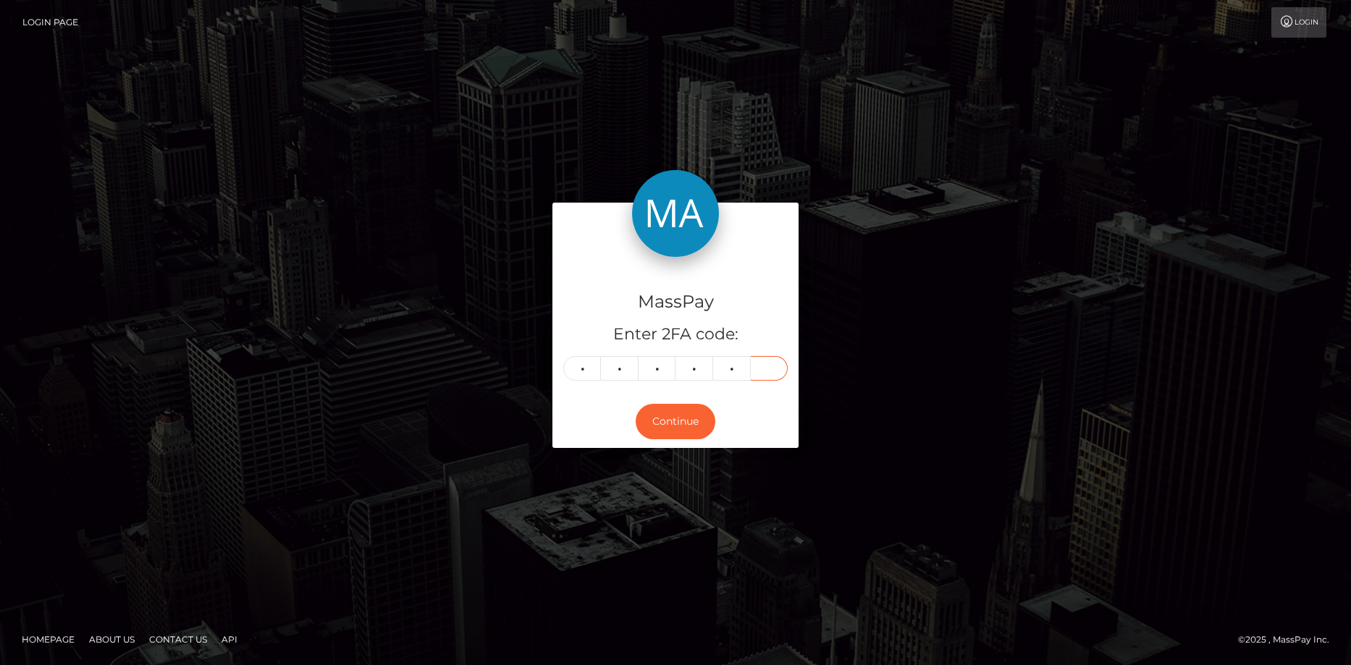
type input "6"
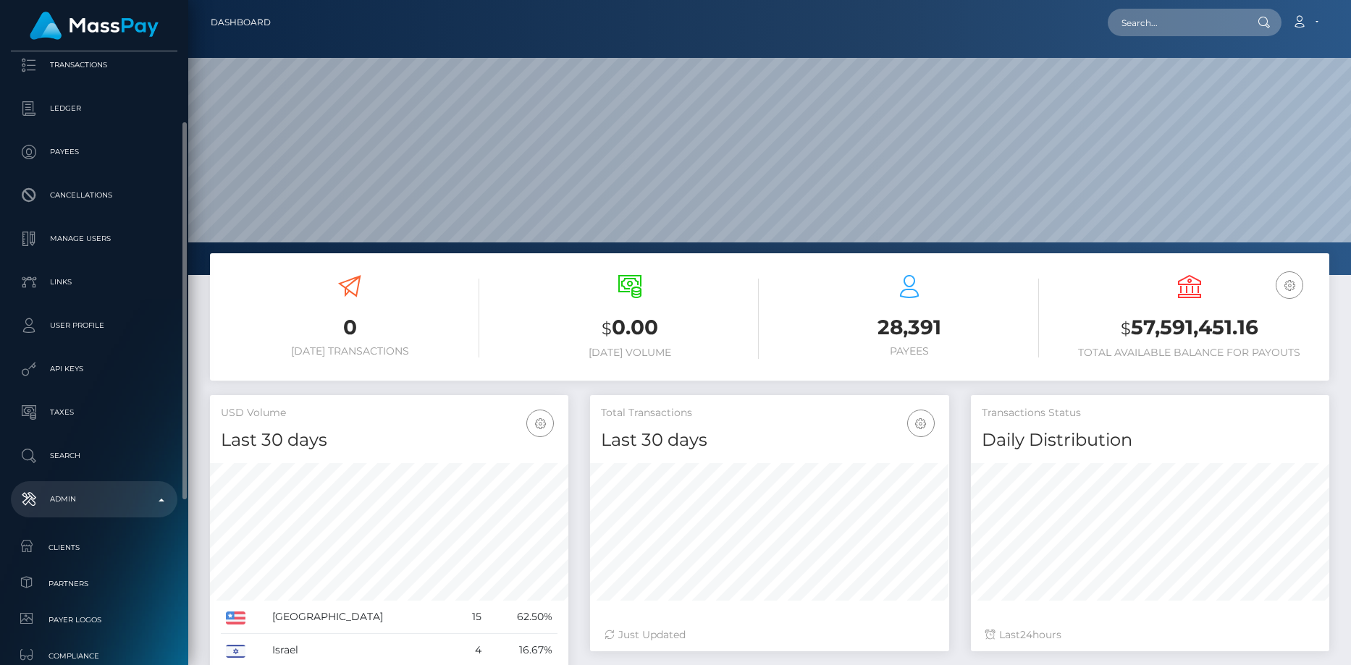
scroll to position [257, 359]
click at [73, 543] on span "Clients" at bounding box center [94, 547] width 155 height 17
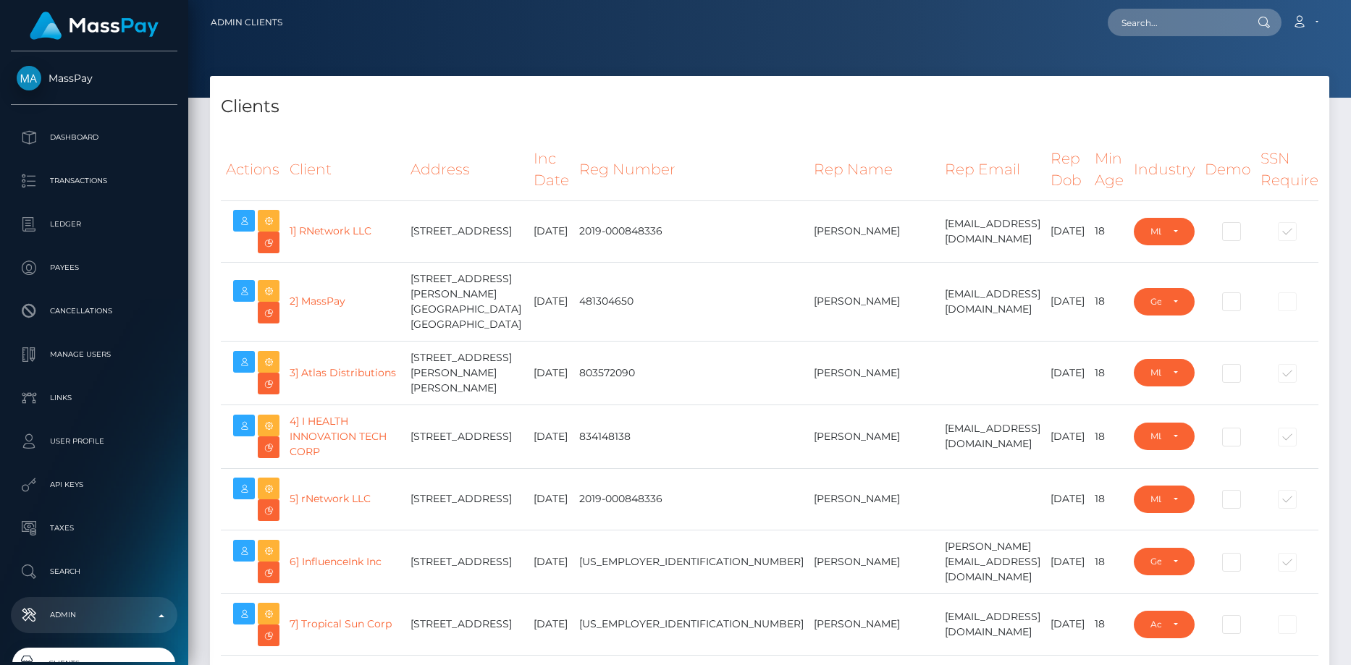
select select "223"
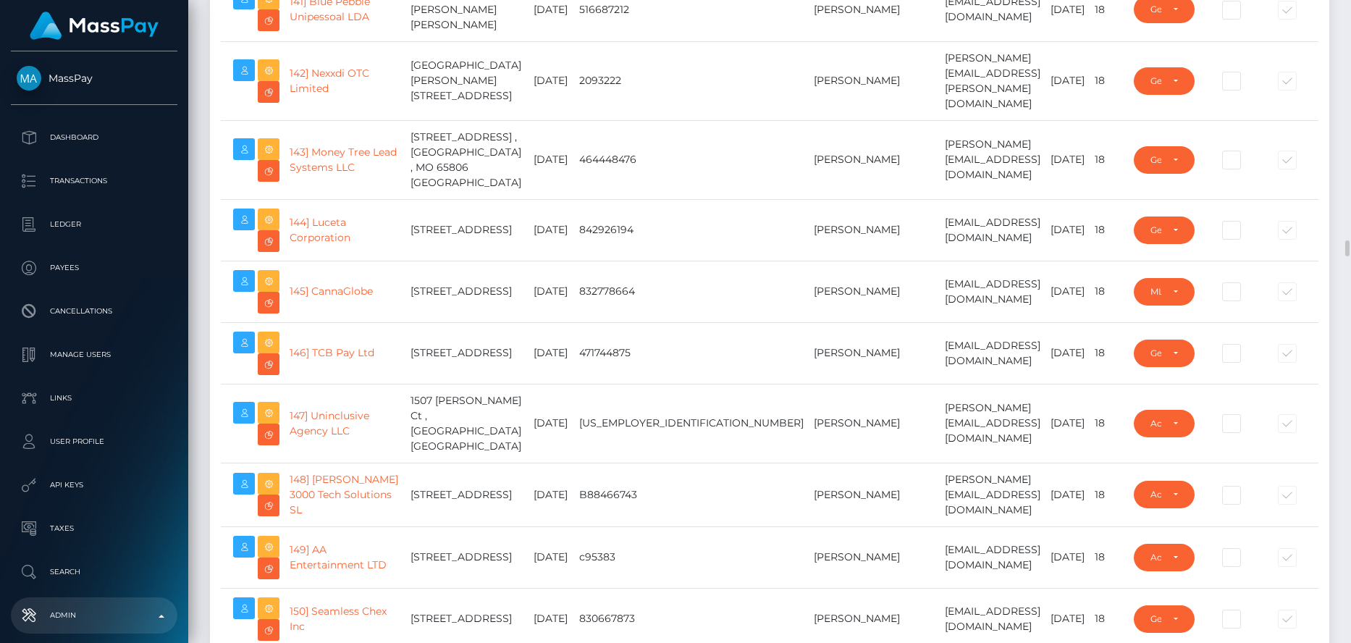
scroll to position [8976, 0]
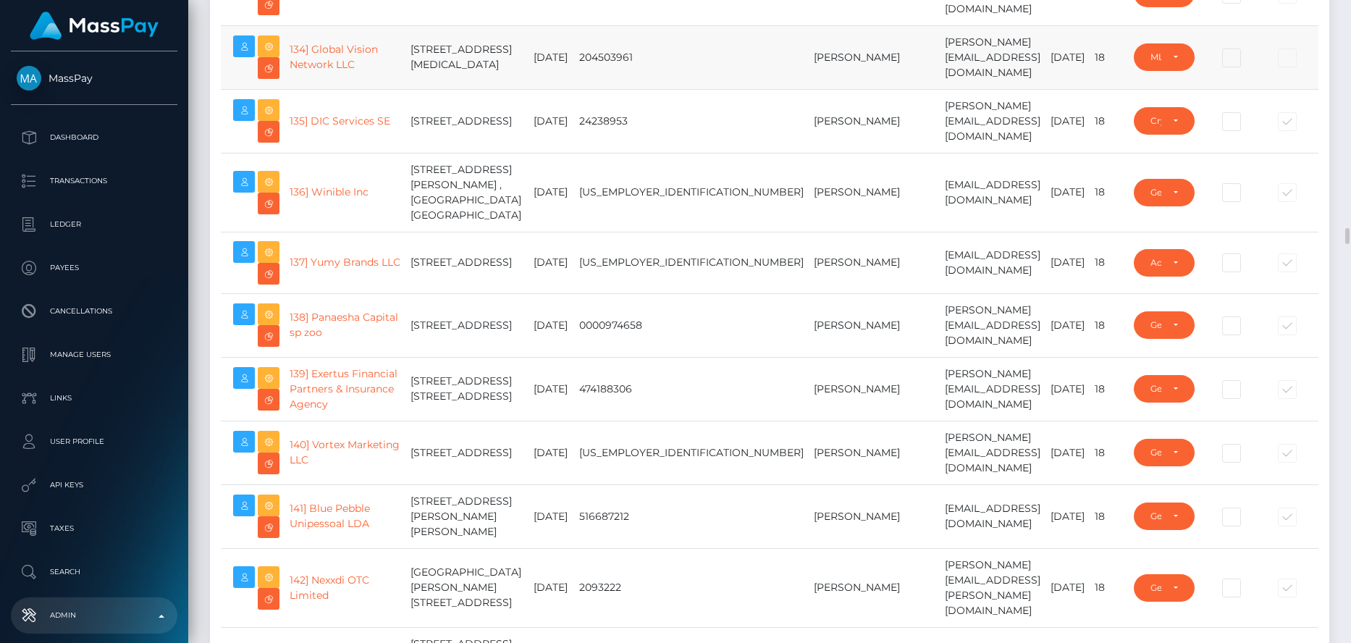
click at [332, 89] on td "134] Global Vision Network LLC" at bounding box center [344, 57] width 121 height 64
click at [332, 71] on link "134] Global Vision Network LLC" at bounding box center [334, 57] width 88 height 28
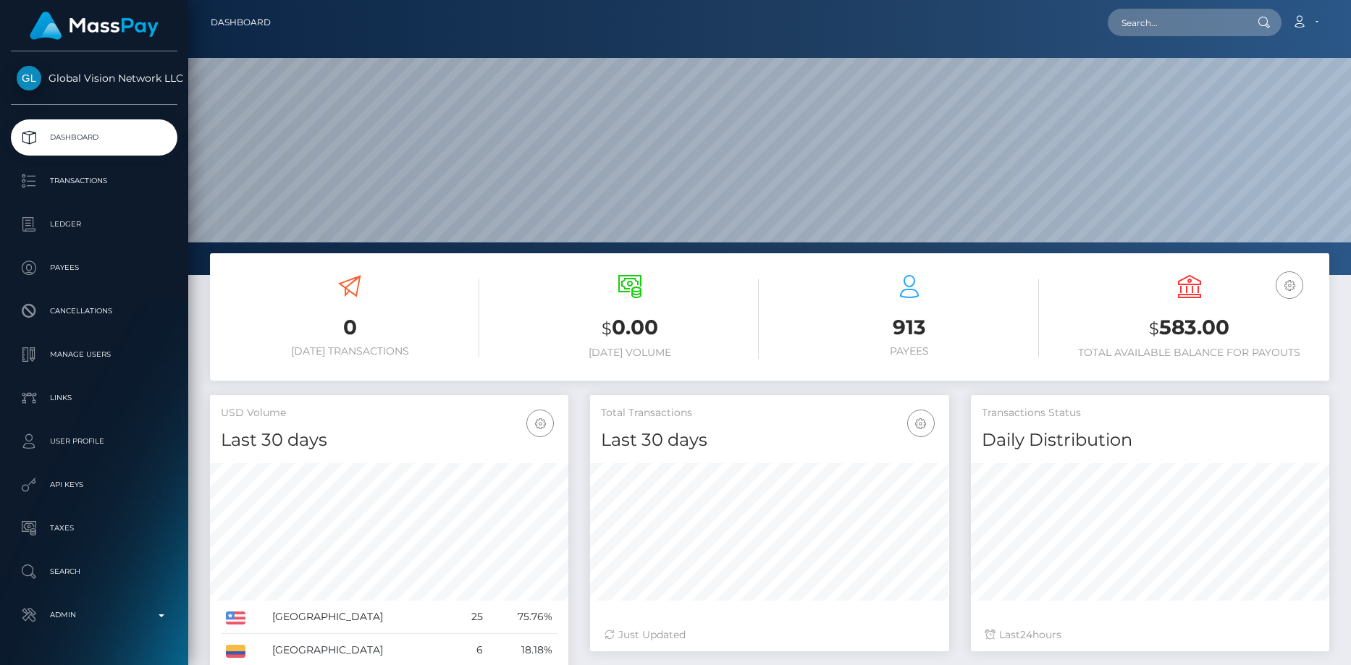
scroll to position [257, 359]
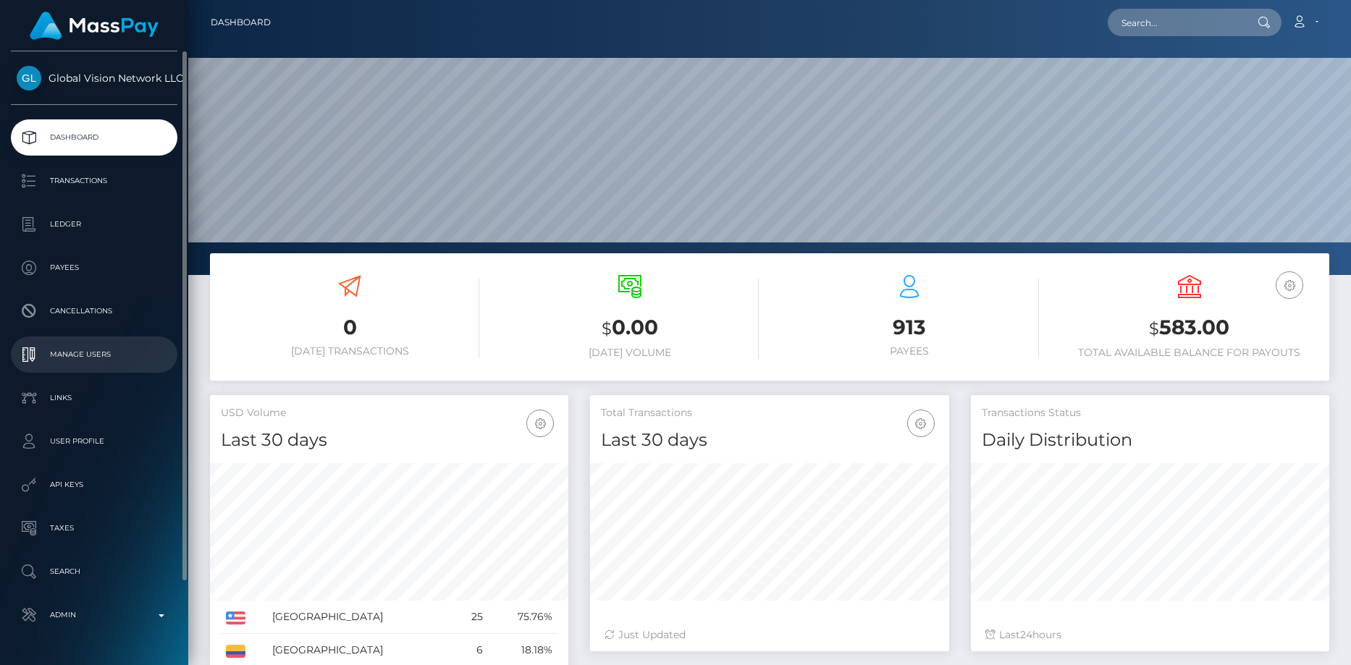
click at [116, 344] on p "Manage Users" at bounding box center [94, 355] width 155 height 22
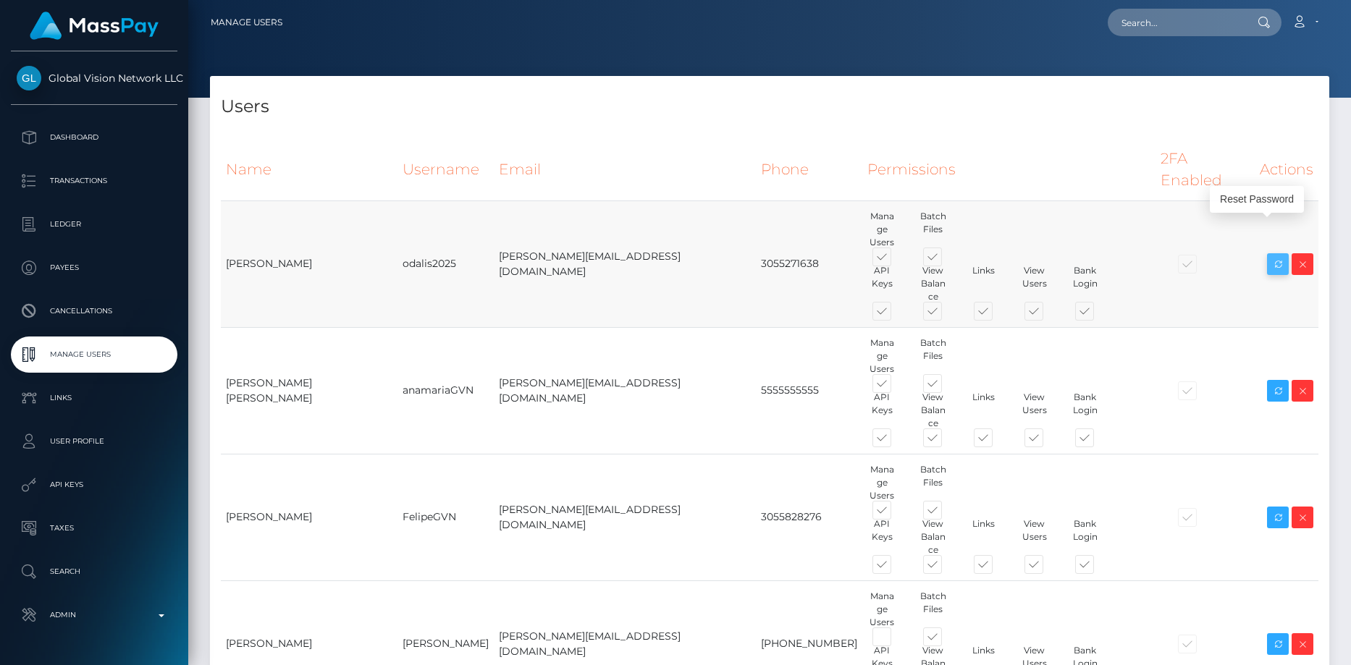
click at [1276, 256] on icon at bounding box center [1277, 265] width 17 height 18
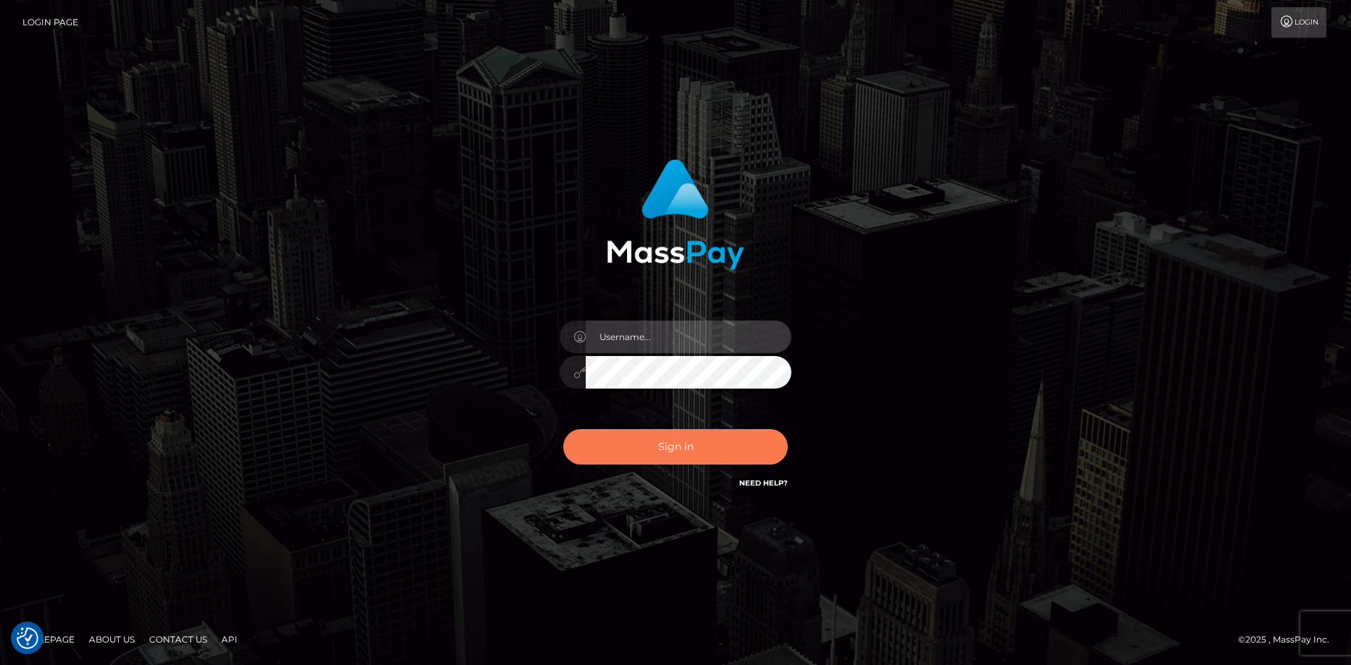
type input "[PERSON_NAME]"
click at [594, 450] on button "Sign in" at bounding box center [675, 446] width 224 height 35
type input "[PERSON_NAME]"
click at [594, 450] on button "Sign in" at bounding box center [675, 446] width 224 height 35
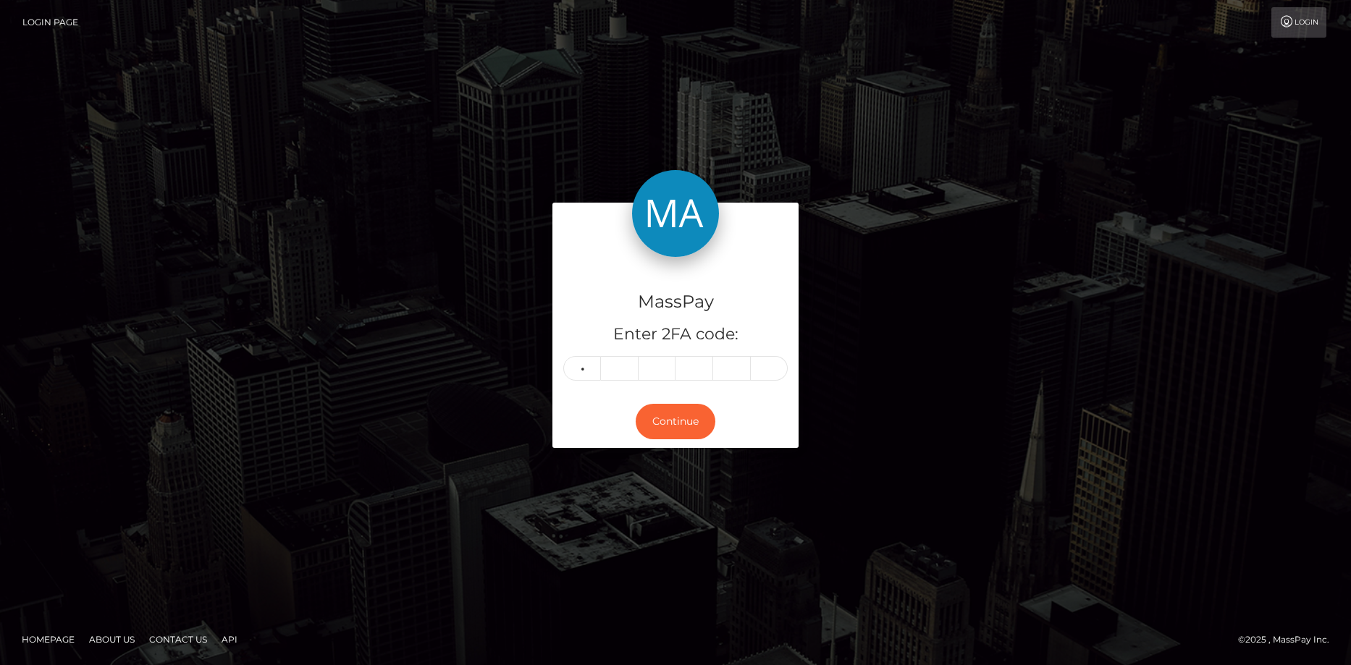
type input "0"
type input "6"
type input "9"
type input "0"
type input "5"
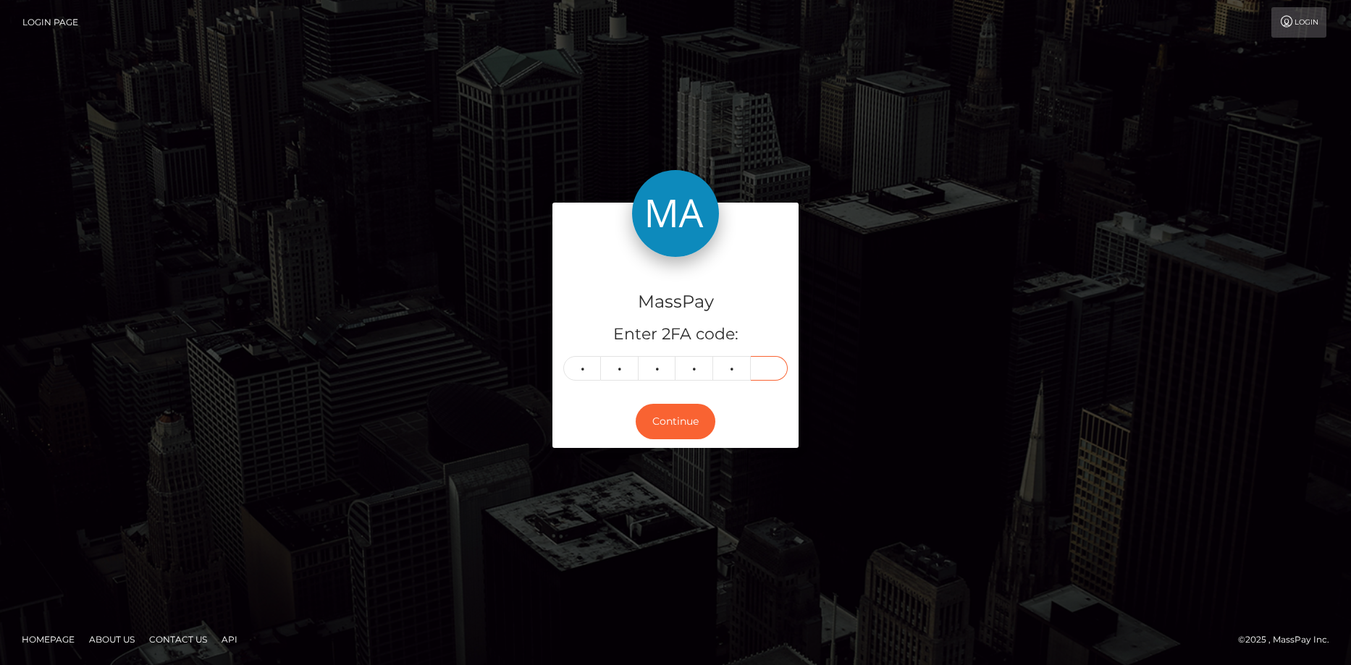
type input "5"
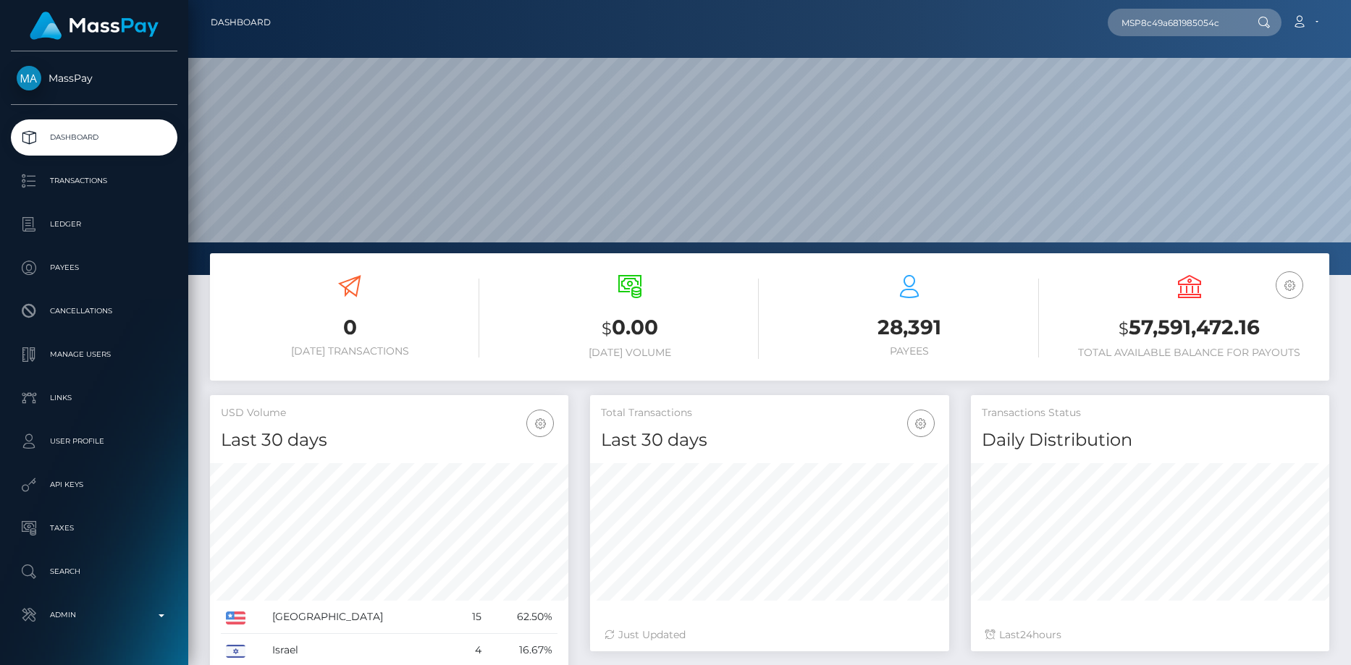
scroll to position [257, 359]
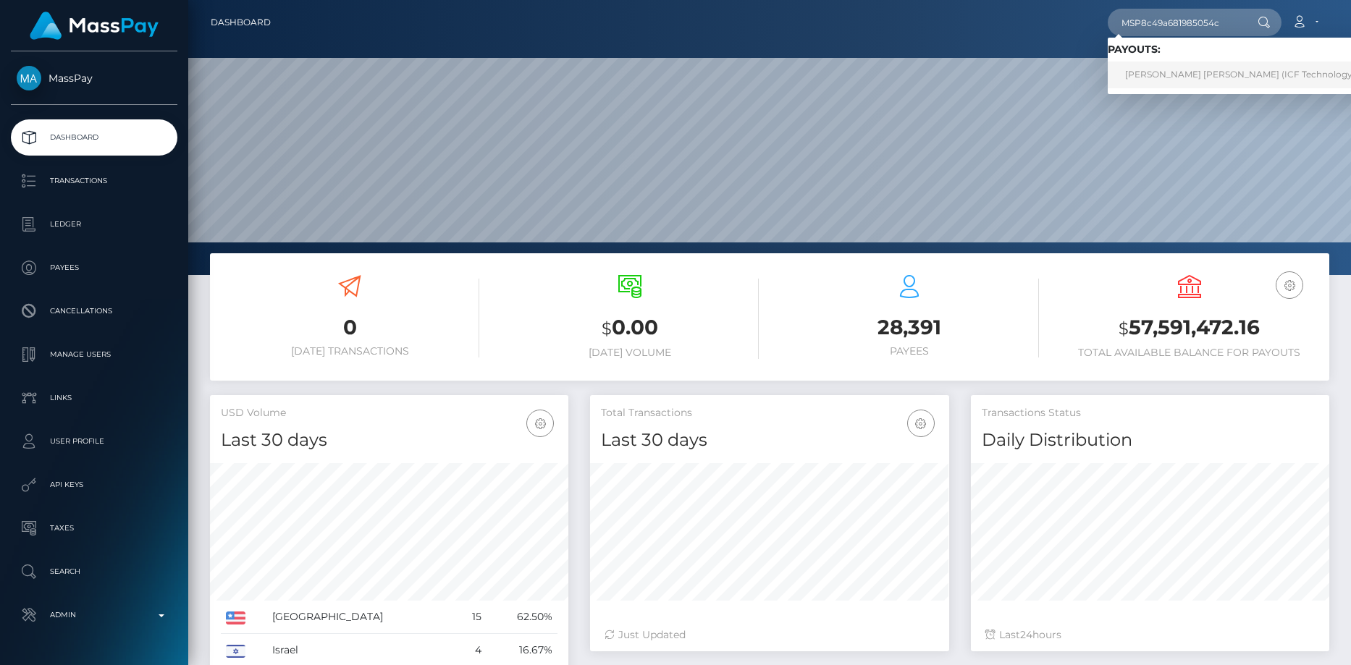
type input "MSP8c49a681985054c"
click at [1130, 65] on link "[PERSON_NAME] [PERSON_NAME] (ICF Technology, Inc. - )" at bounding box center [1254, 75] width 293 height 27
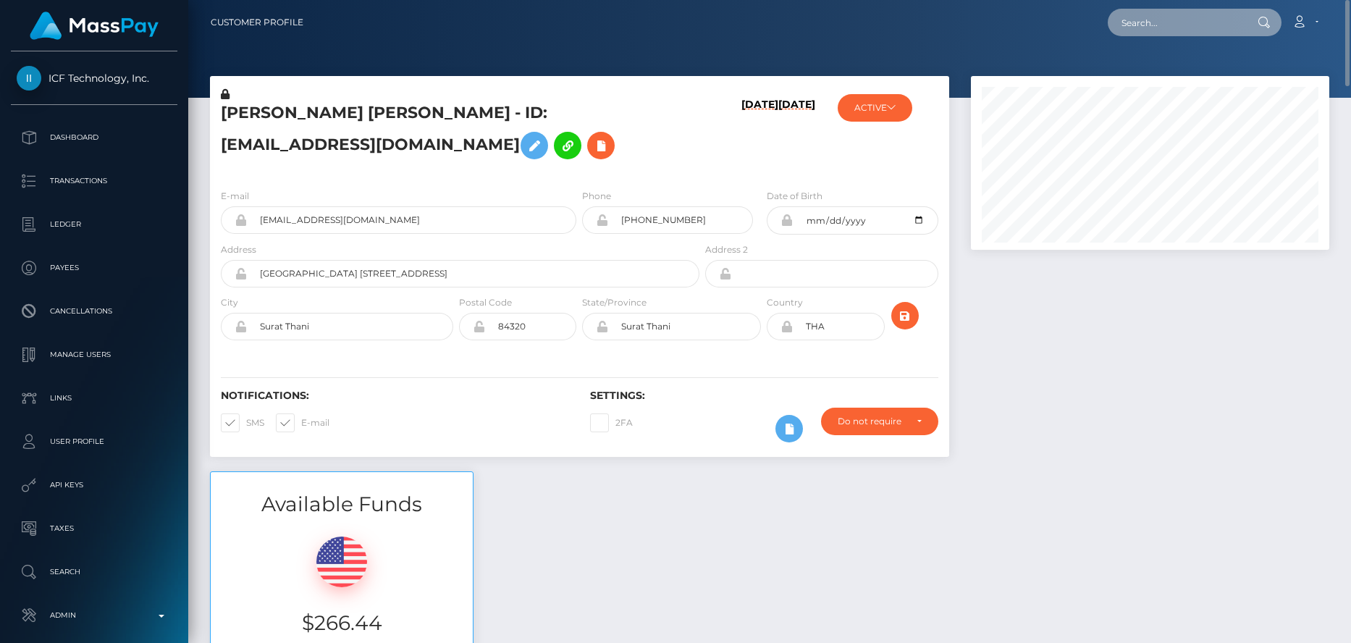
click at [1158, 25] on input "text" at bounding box center [1176, 23] width 136 height 28
paste input "PY62755606"
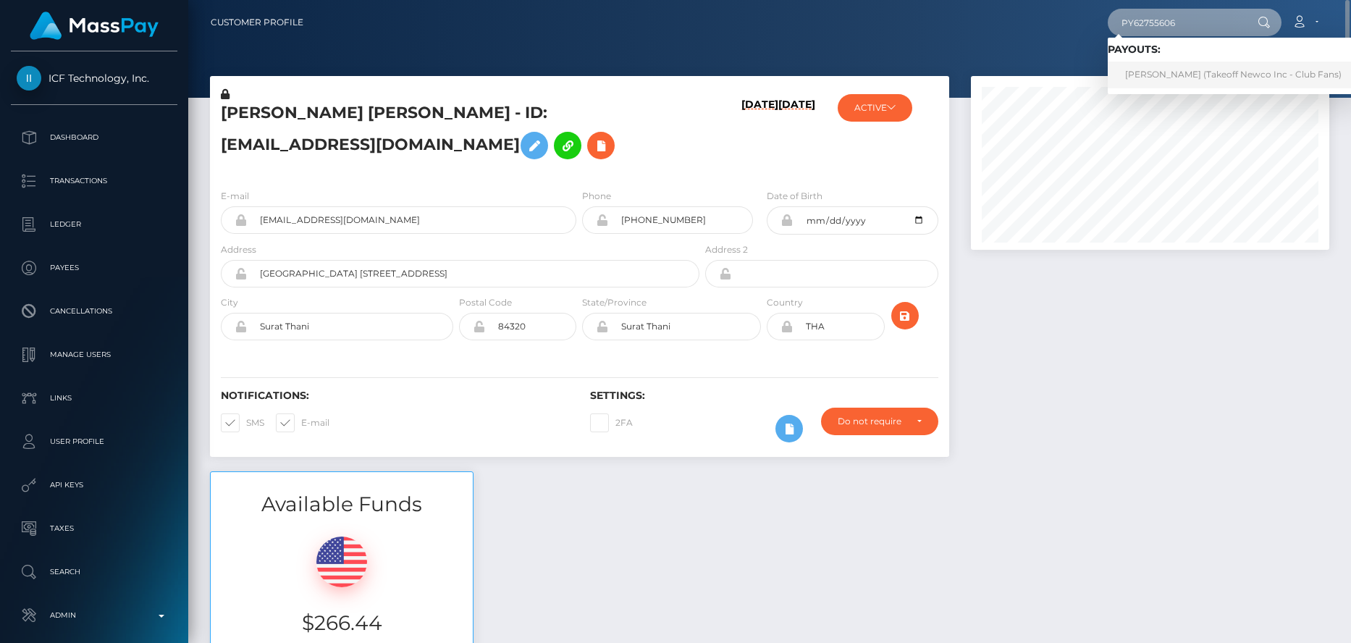
type input "PY62755606"
click at [1165, 72] on link "VLADA SAVYTSKA (Takeoff Newco Inc - Club Fans)" at bounding box center [1233, 75] width 251 height 27
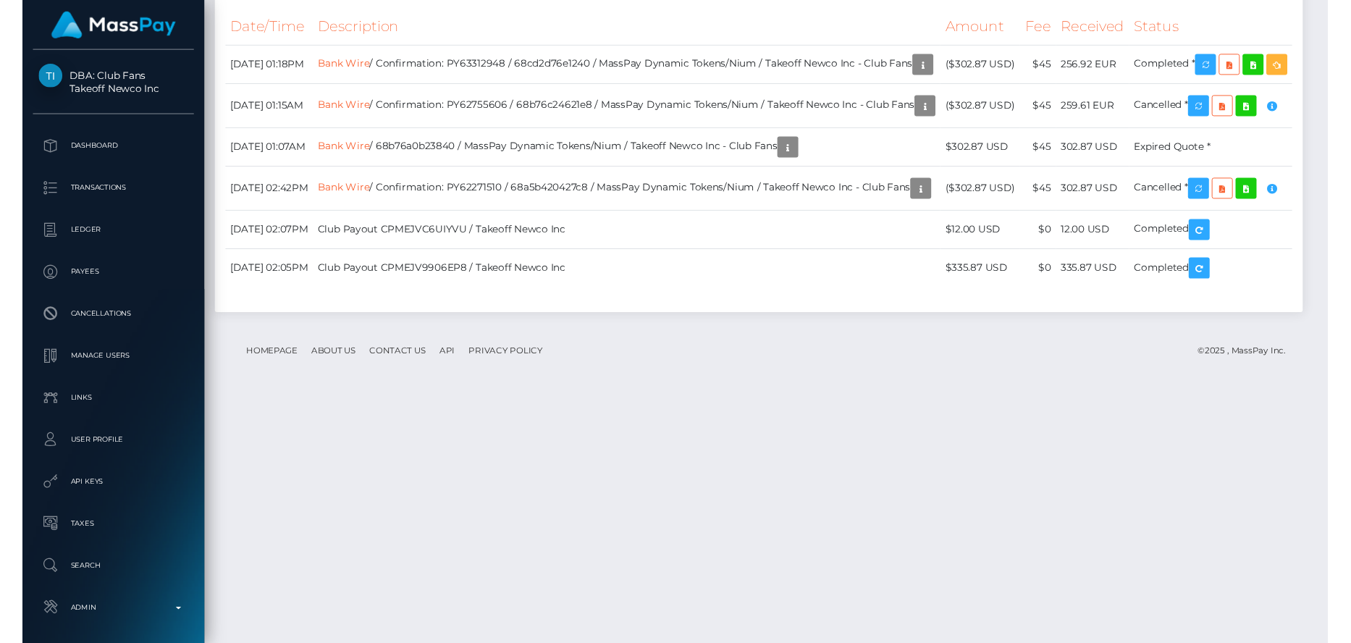
scroll to position [174, 359]
